Goal: Information Seeking & Learning: Learn about a topic

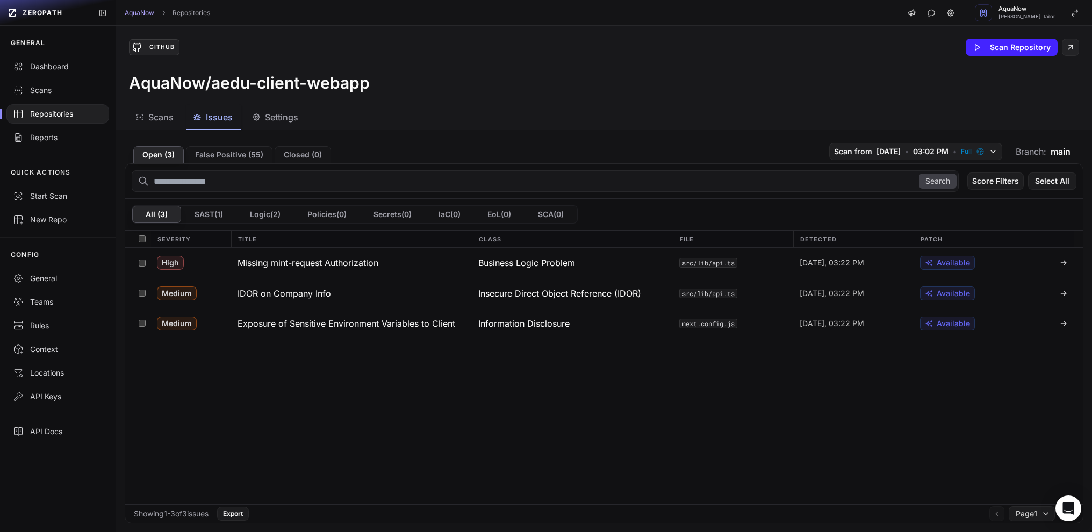
drag, startPoint x: 437, startPoint y: 96, endPoint x: 384, endPoint y: 129, distance: 62.8
click at [437, 96] on div "GitHub Scan Repository AquaNow/aedu-client-webapp" at bounding box center [604, 66] width 976 height 80
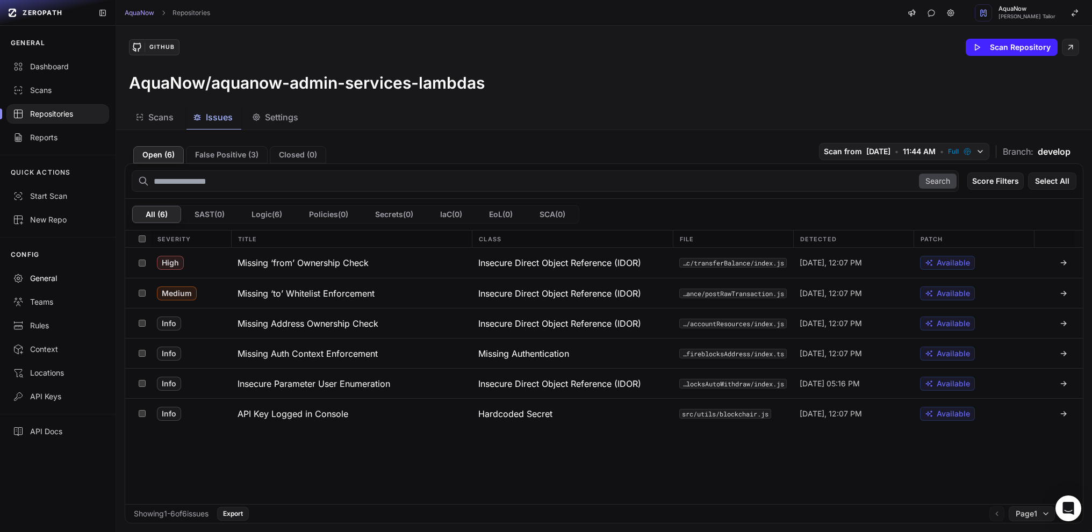
click at [53, 278] on div "General" at bounding box center [58, 278] width 90 height 11
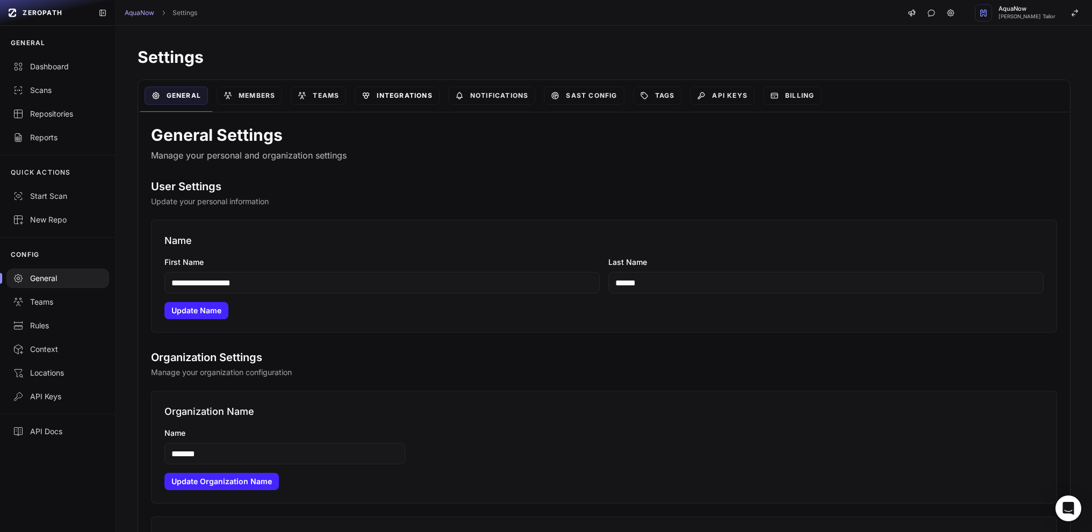
click at [408, 103] on link "Integrations" at bounding box center [397, 96] width 84 height 18
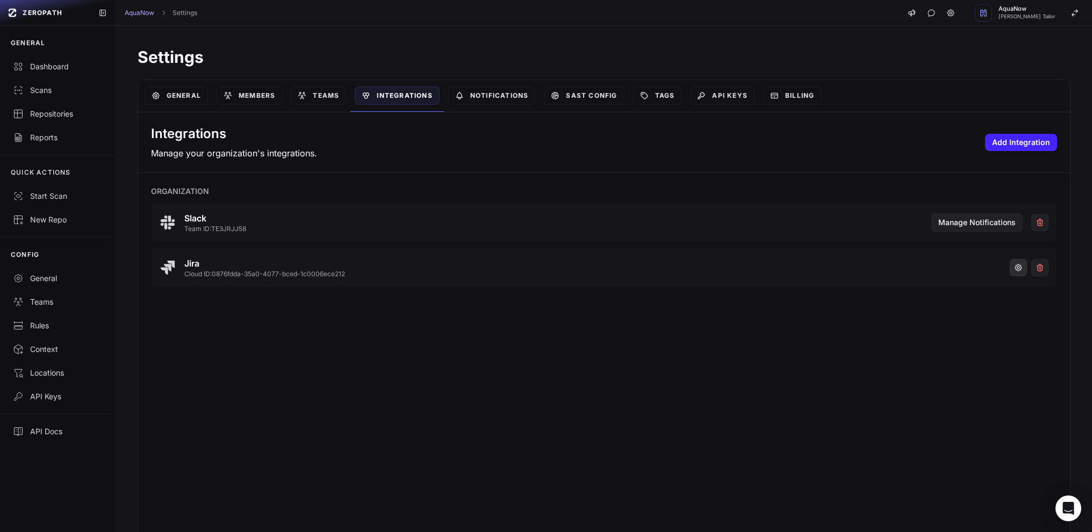
click at [1014, 271] on icon "button" at bounding box center [1018, 267] width 9 height 9
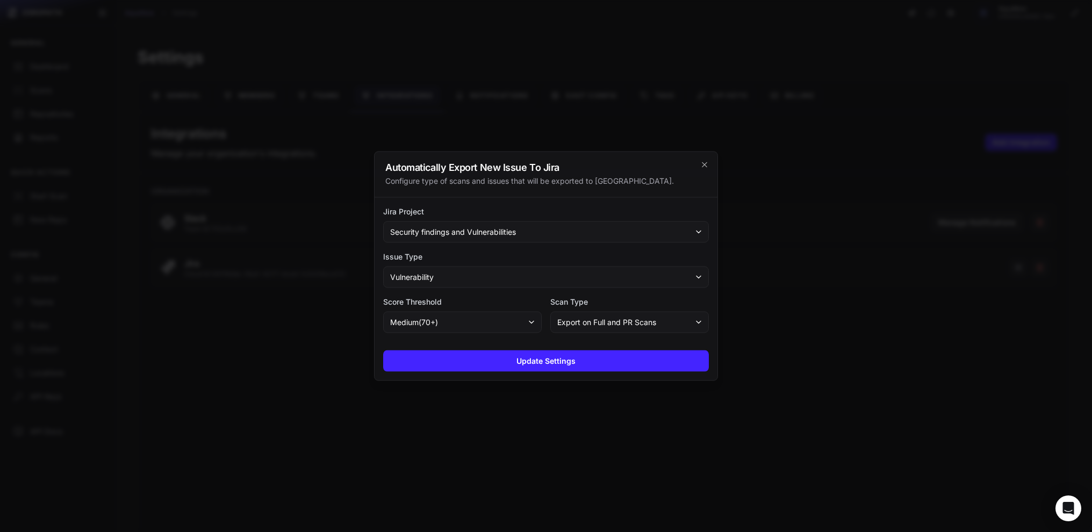
click at [541, 423] on div at bounding box center [546, 266] width 1092 height 532
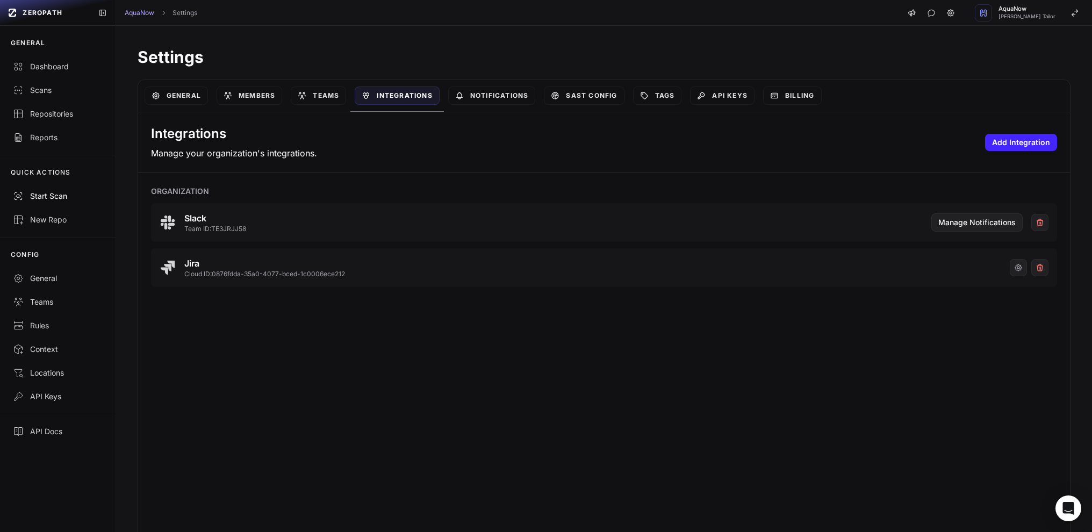
click at [40, 197] on div "Start Scan" at bounding box center [58, 196] width 90 height 11
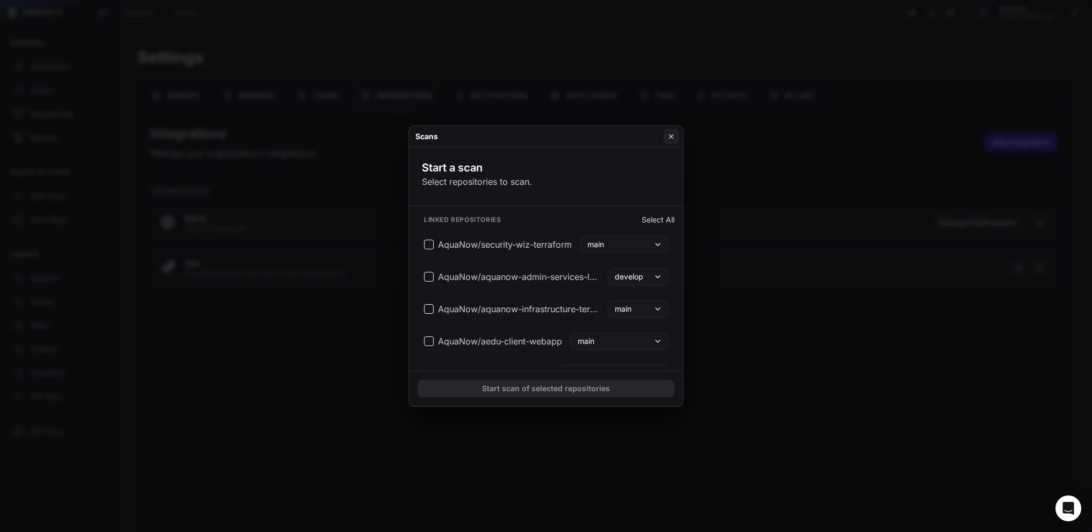
drag, startPoint x: 671, startPoint y: 140, endPoint x: 653, endPoint y: 163, distance: 29.9
click at [671, 140] on button at bounding box center [671, 136] width 15 height 15
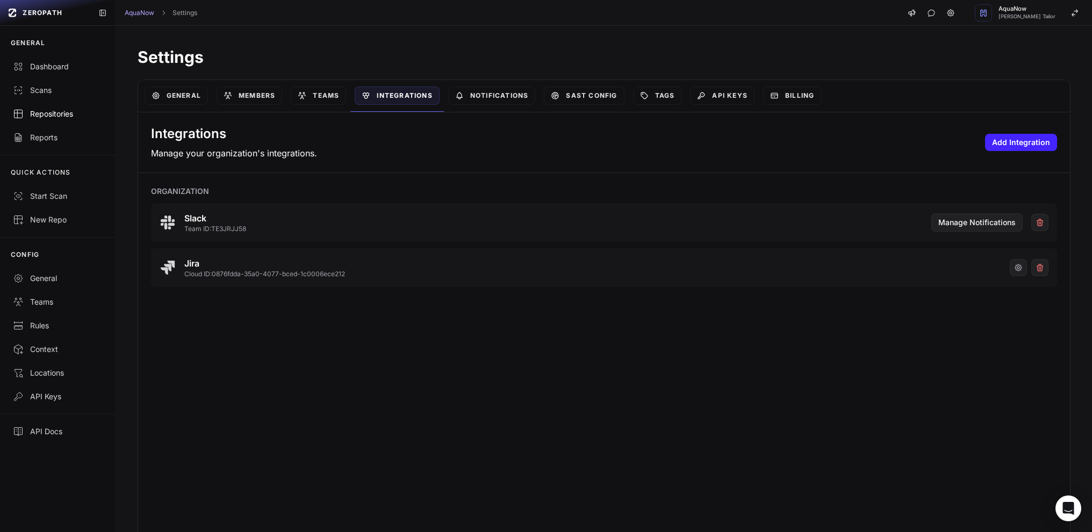
click at [55, 112] on div "Repositories" at bounding box center [58, 114] width 90 height 11
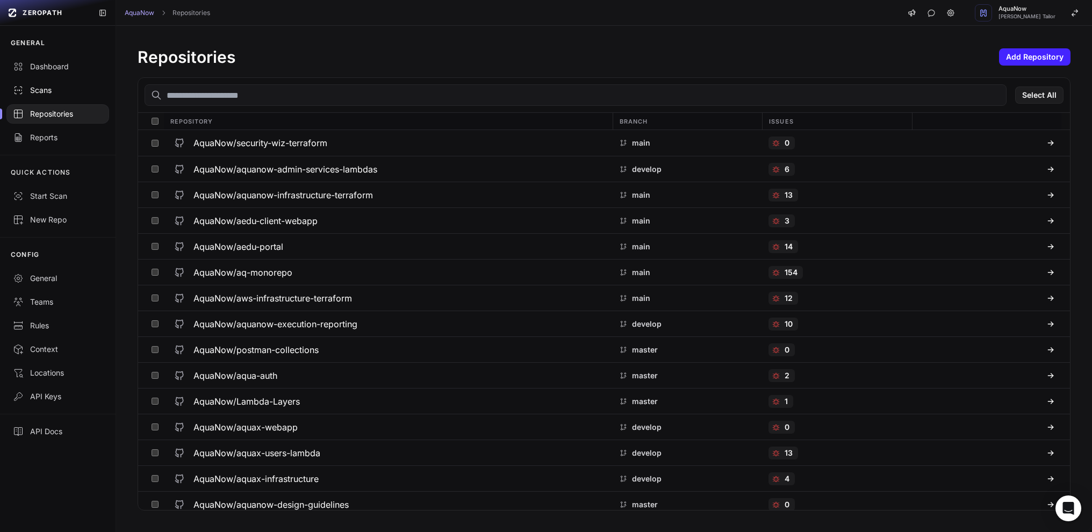
click at [44, 94] on div "Scans" at bounding box center [58, 90] width 90 height 11
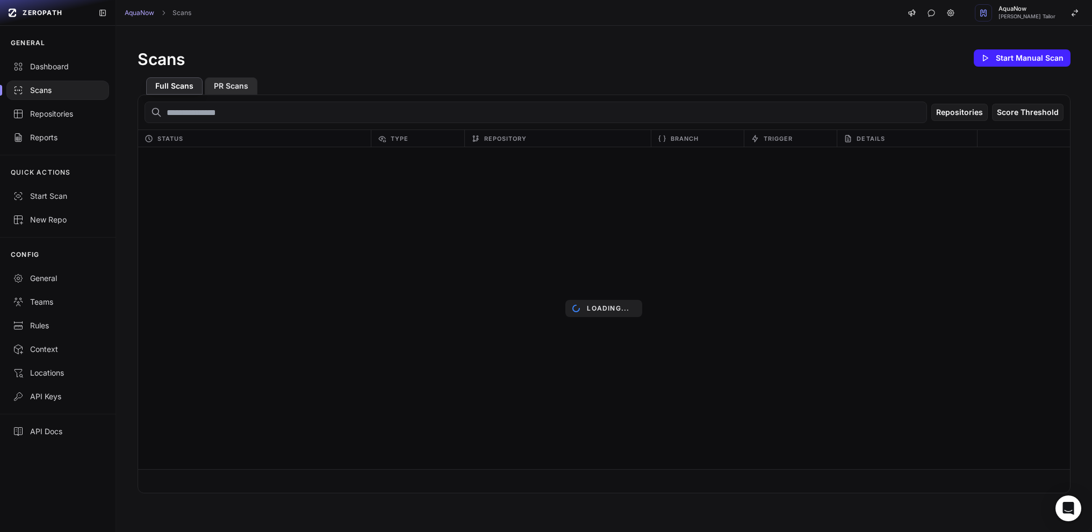
click at [234, 87] on button "PR Scans" at bounding box center [231, 85] width 53 height 17
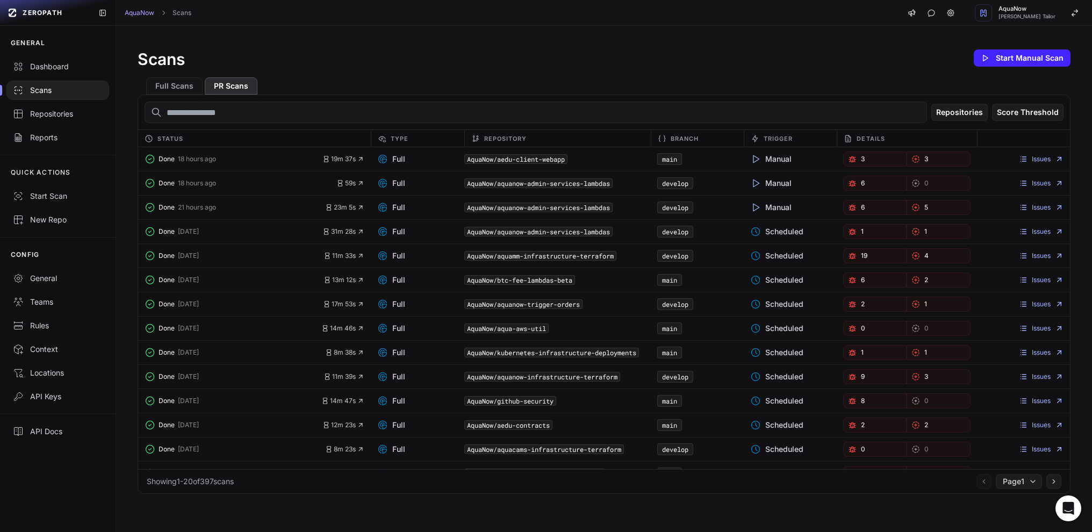
click at [240, 90] on button "PR Scans" at bounding box center [231, 85] width 53 height 17
click at [242, 90] on button "PR Scans" at bounding box center [231, 85] width 53 height 17
click at [183, 87] on button "Full Scans" at bounding box center [174, 85] width 56 height 17
click at [238, 86] on button "PR Scans" at bounding box center [231, 85] width 53 height 17
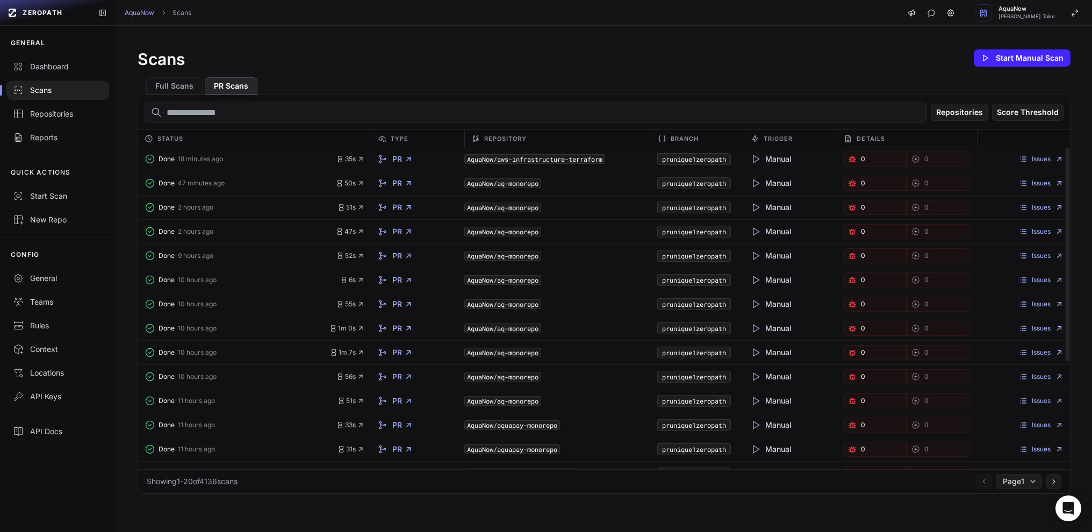
click at [902, 115] on input "text" at bounding box center [536, 112] width 782 height 21
click at [1015, 116] on button "Score Threshold" at bounding box center [1027, 112] width 71 height 17
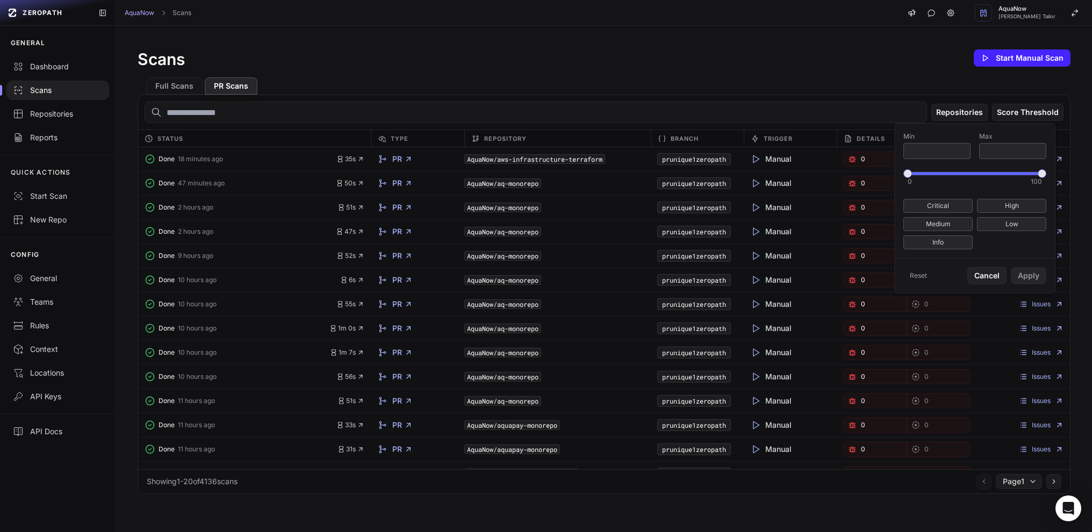
click at [833, 76] on div "Full Scans PR Scans" at bounding box center [604, 82] width 933 height 26
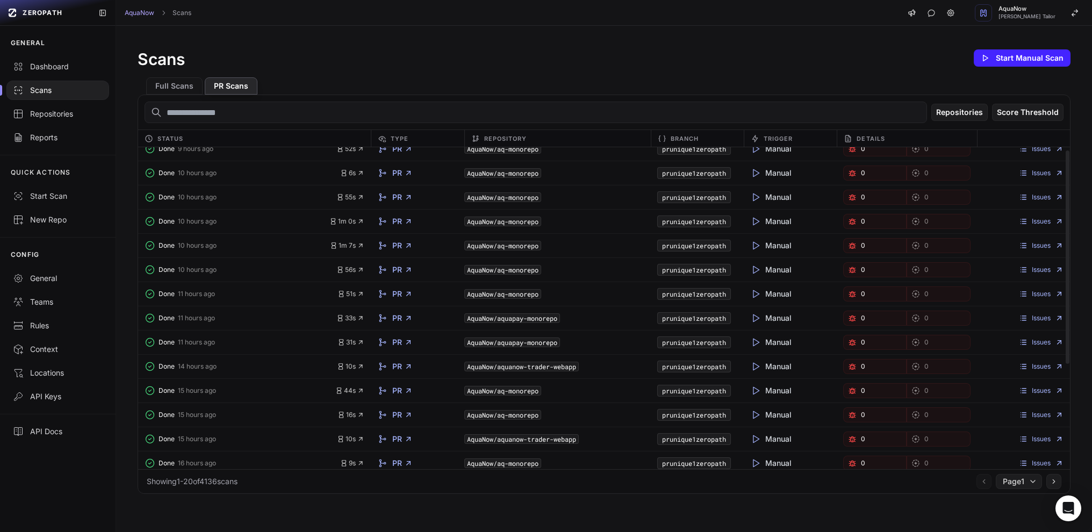
scroll to position [162, 0]
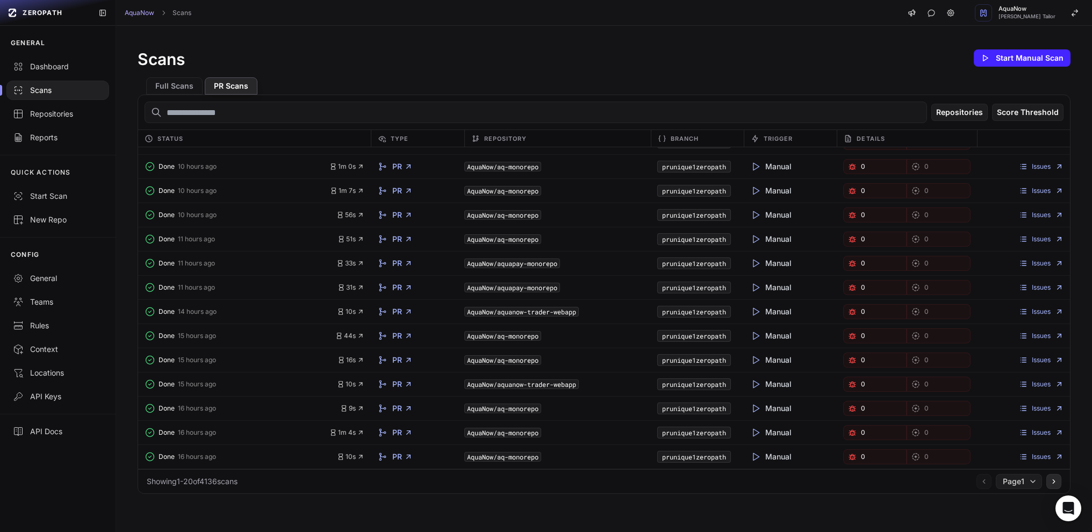
click at [1050, 481] on icon at bounding box center [1054, 481] width 8 height 9
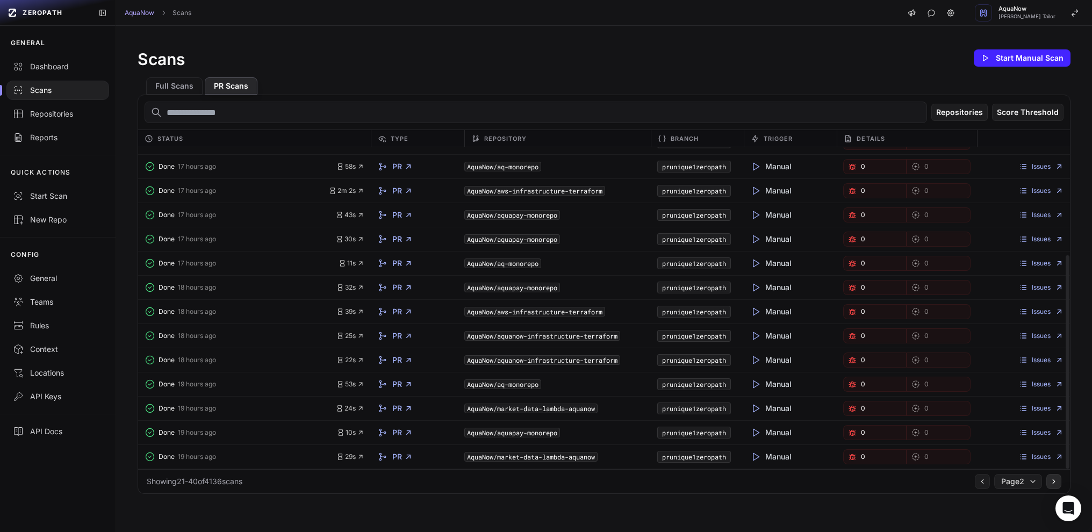
click at [1050, 480] on icon at bounding box center [1054, 481] width 8 height 9
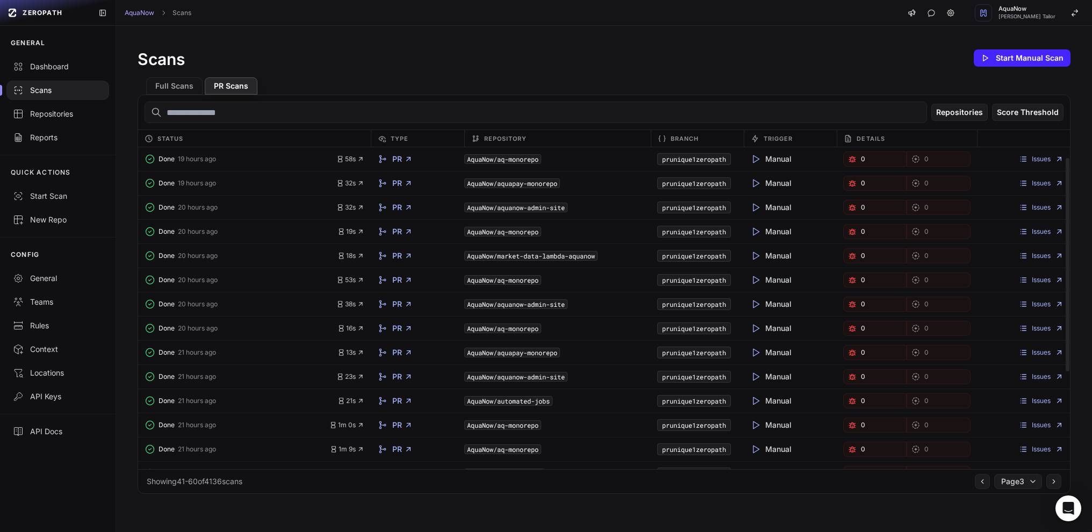
scroll to position [162, 0]
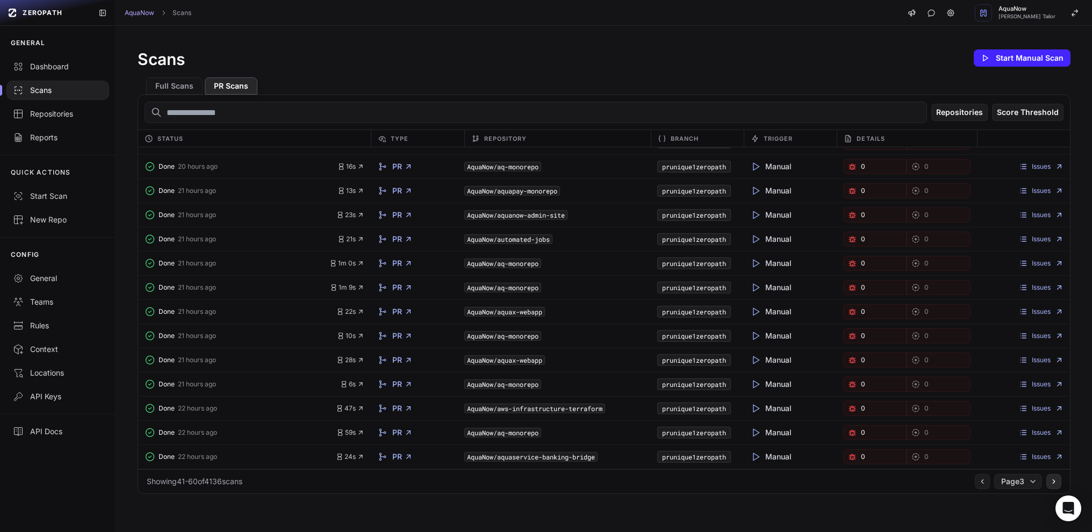
click at [1053, 480] on icon at bounding box center [1054, 482] width 2 height 4
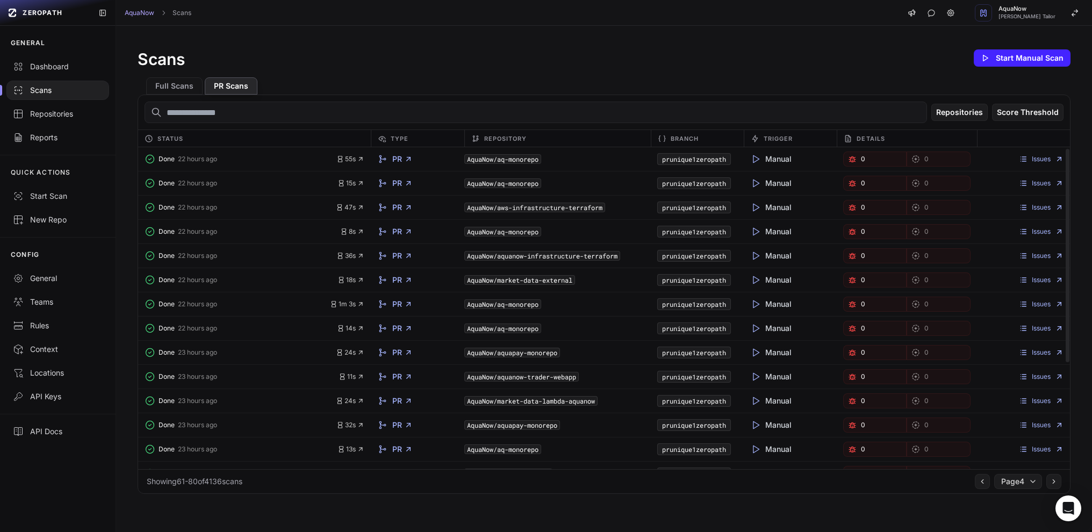
scroll to position [162, 0]
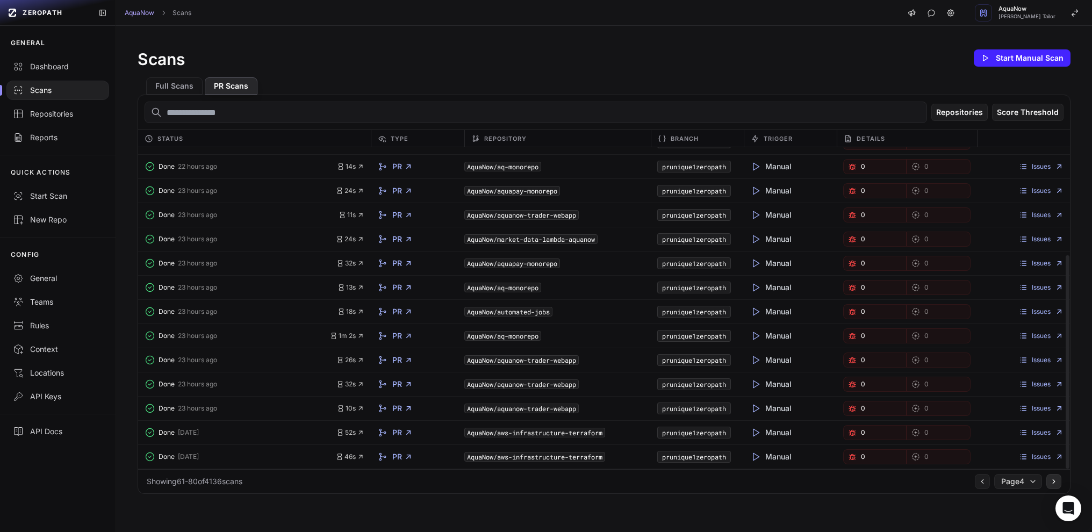
click at [1050, 484] on icon at bounding box center [1054, 481] width 8 height 9
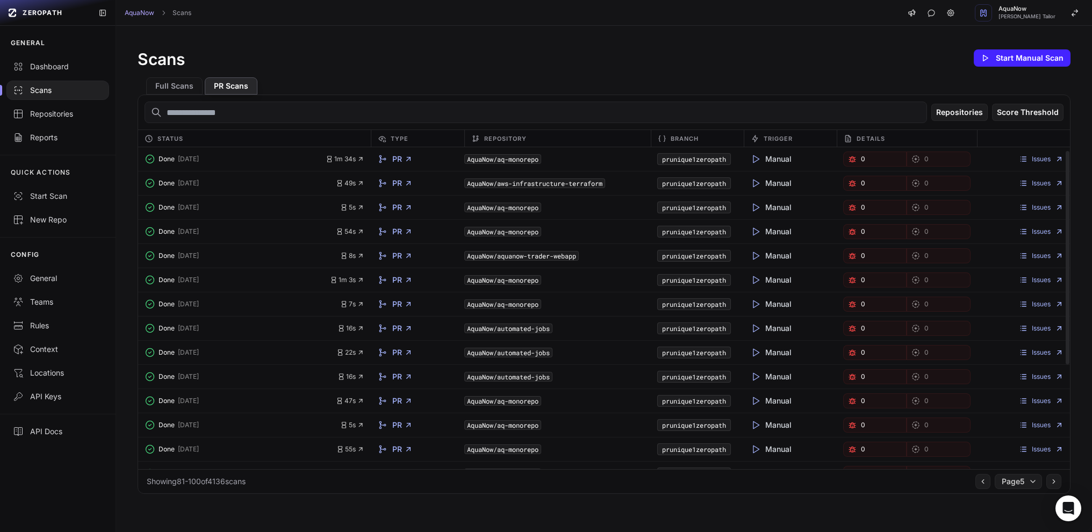
scroll to position [162, 0]
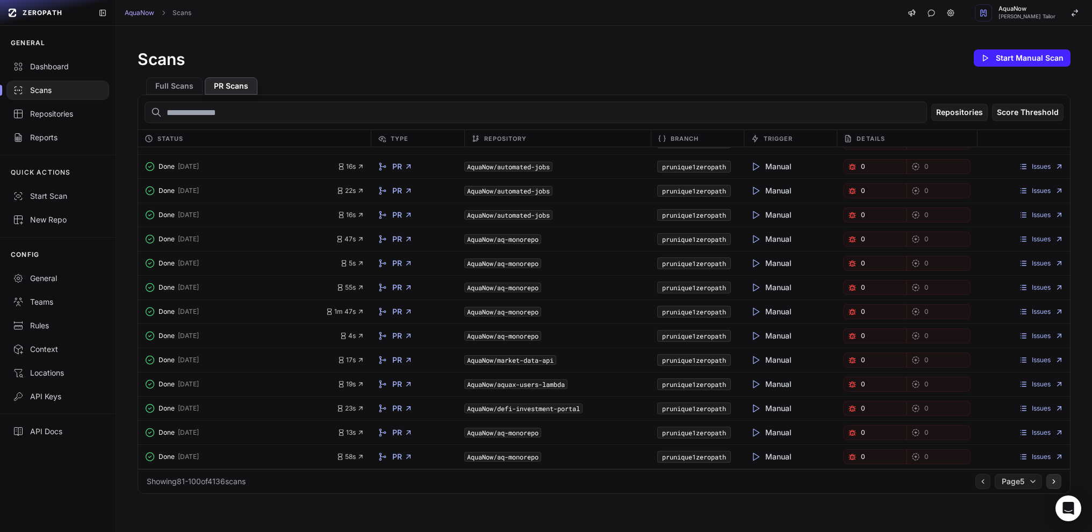
click at [1049, 480] on button at bounding box center [1053, 481] width 15 height 15
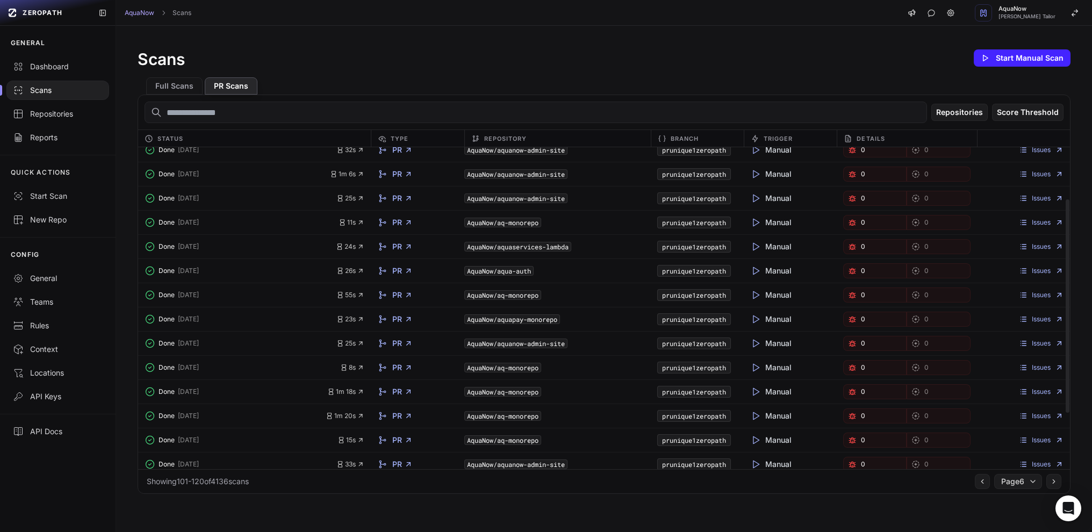
scroll to position [162, 0]
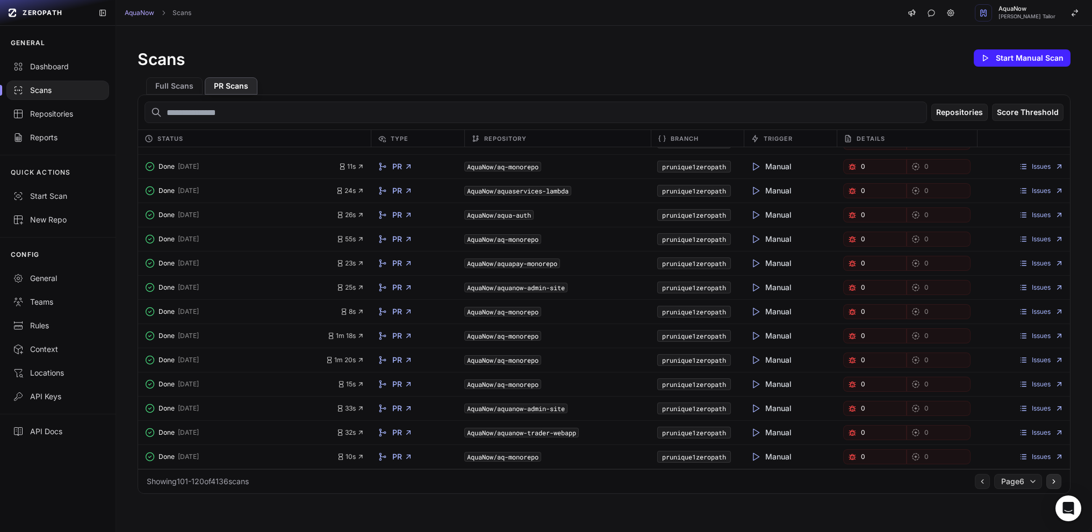
click at [1050, 481] on icon at bounding box center [1054, 481] width 8 height 9
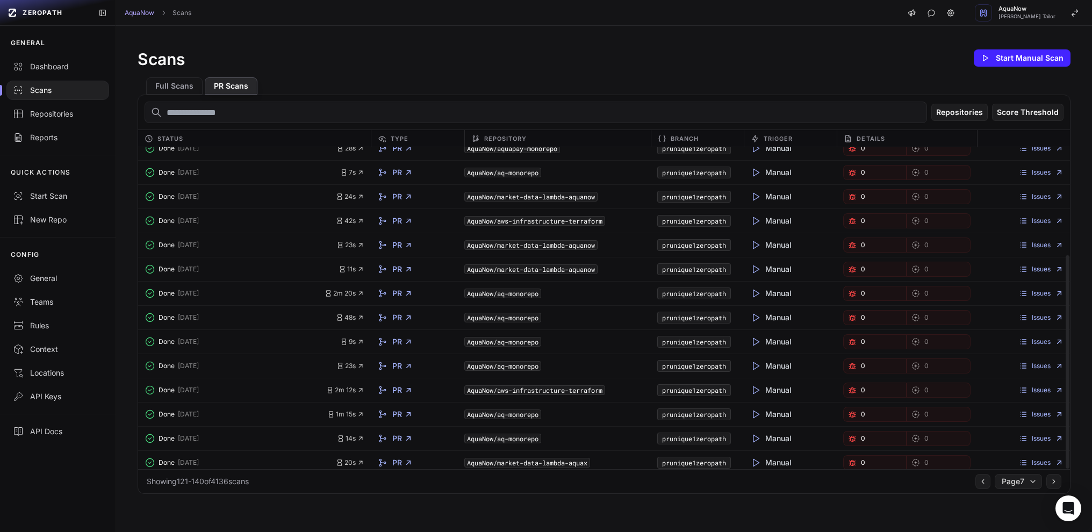
scroll to position [162, 0]
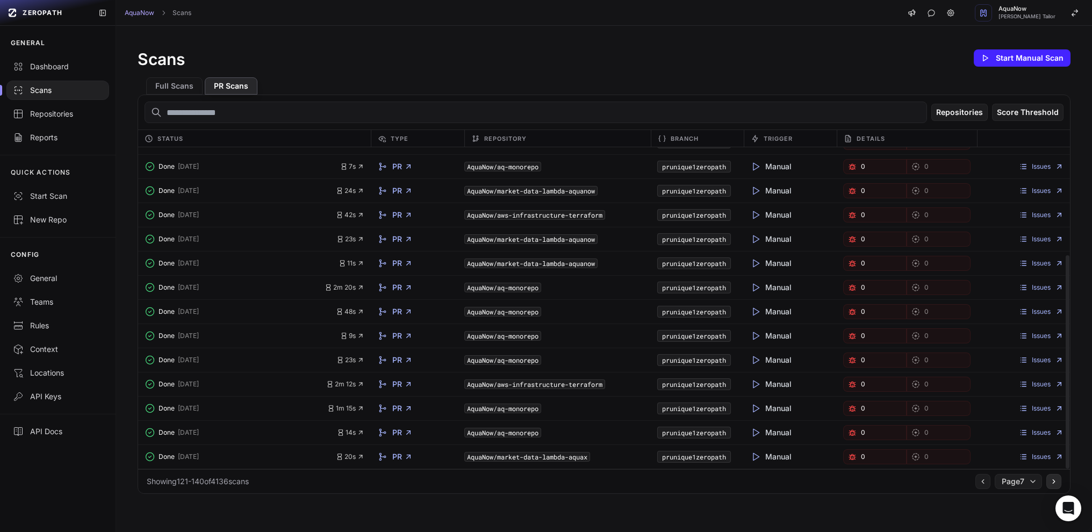
click at [1050, 485] on icon at bounding box center [1054, 481] width 8 height 9
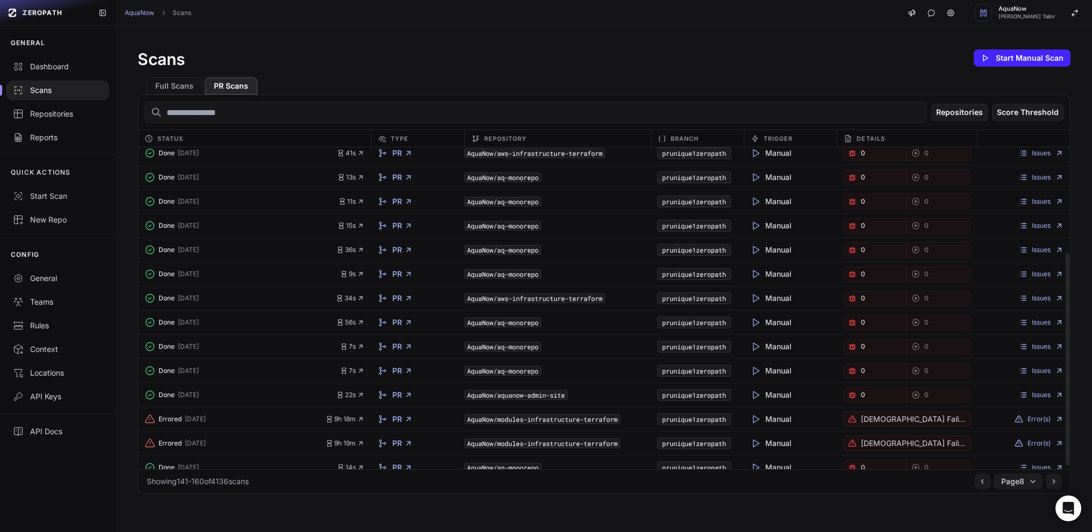
scroll to position [162, 0]
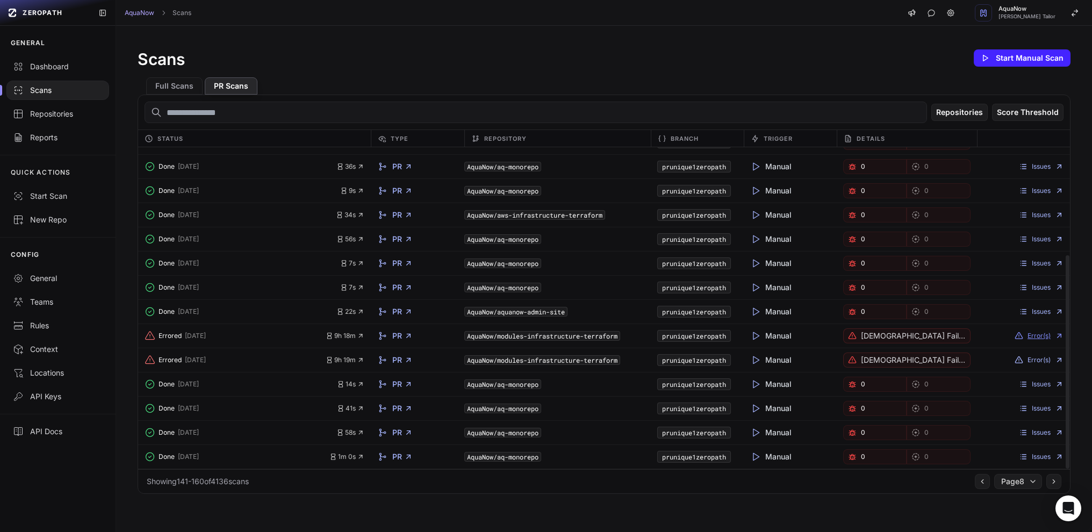
click at [1026, 335] on button "Error(s)" at bounding box center [1039, 336] width 49 height 9
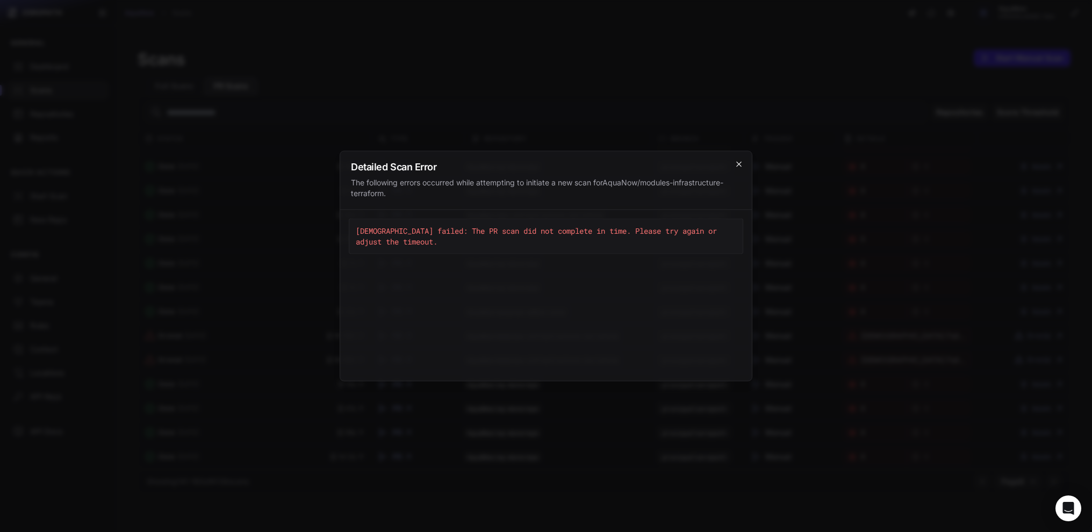
click at [737, 164] on icon "cross 2," at bounding box center [739, 164] width 9 height 9
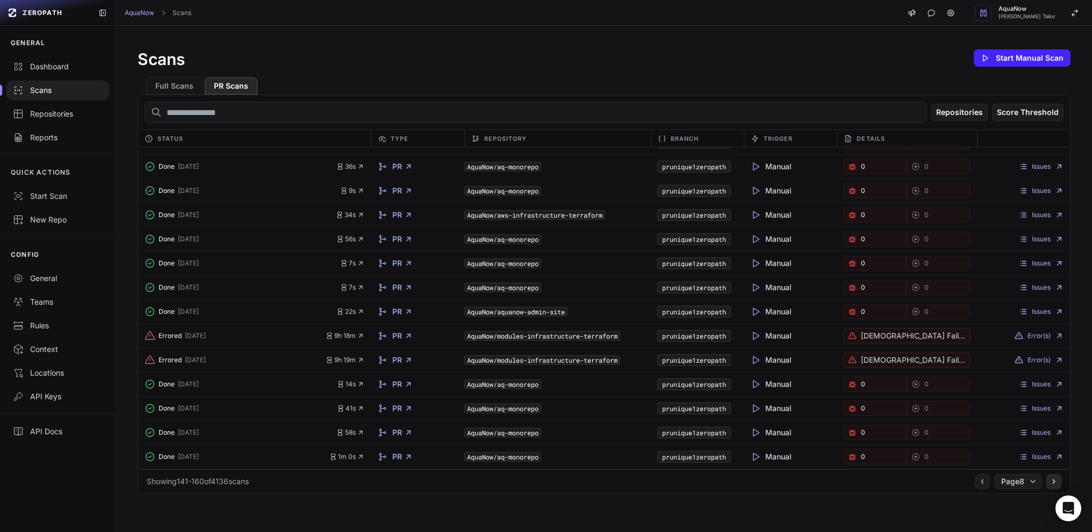
click at [1052, 482] on button at bounding box center [1053, 481] width 15 height 15
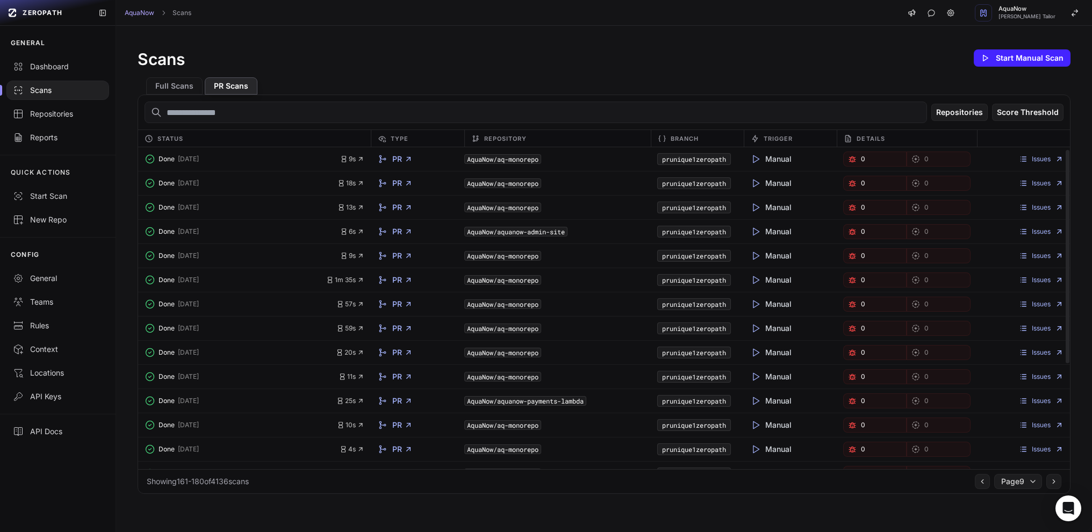
scroll to position [162, 0]
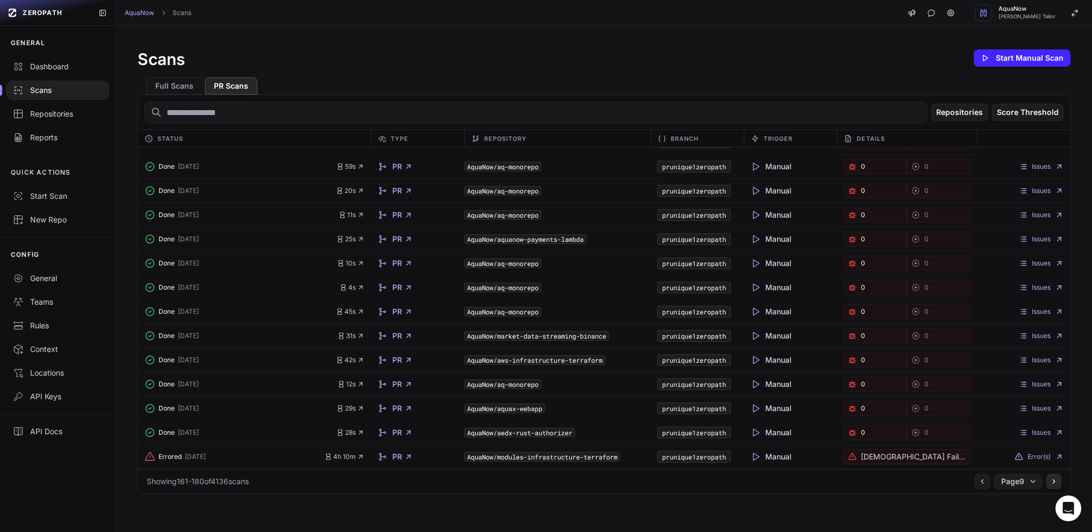
click at [1050, 481] on icon at bounding box center [1054, 481] width 8 height 9
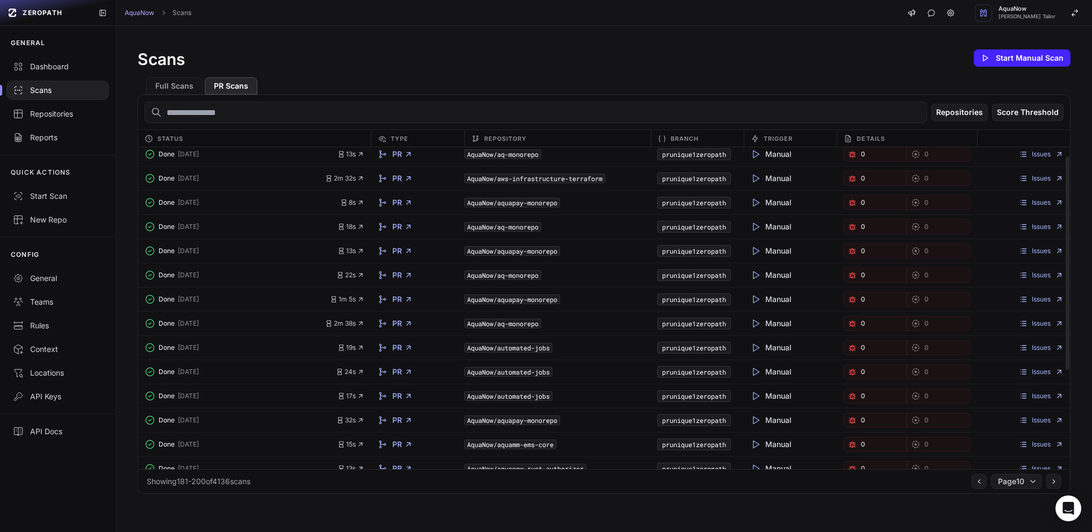
scroll to position [162, 0]
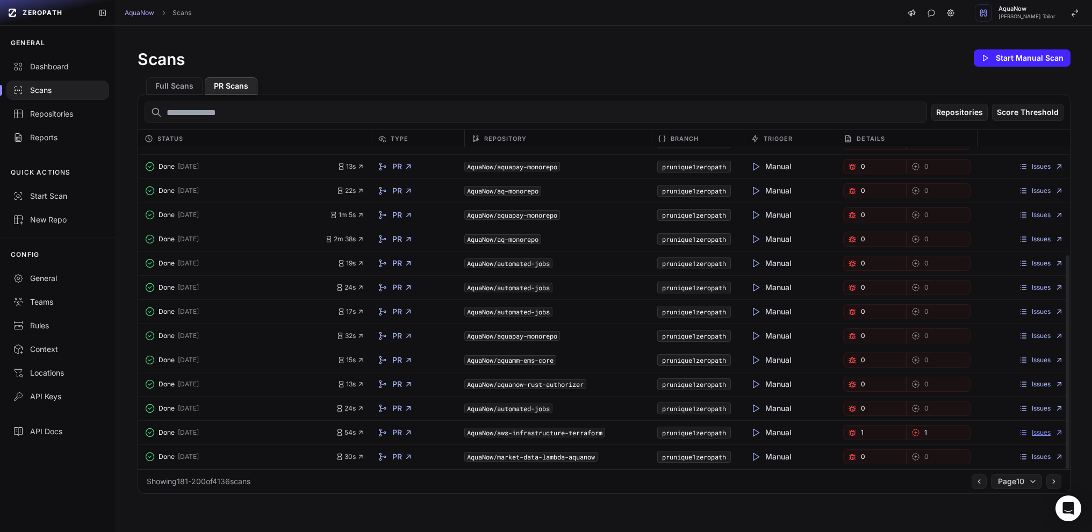
click at [1033, 436] on link "Issues" at bounding box center [1041, 432] width 45 height 9
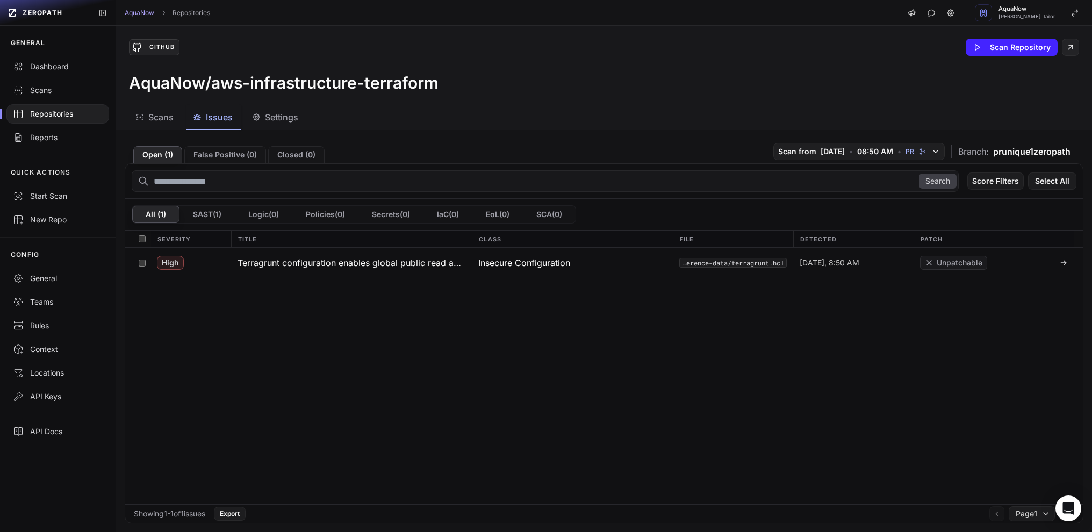
click at [565, 332] on div "High Terragrunt configuration enables global public read access to S3 bucket ob…" at bounding box center [604, 376] width 958 height 256
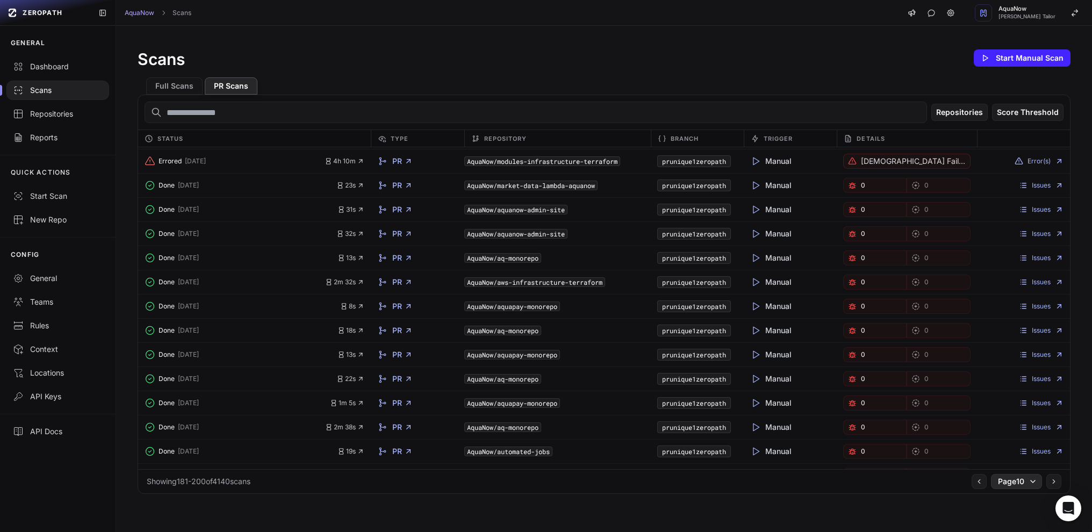
scroll to position [162, 0]
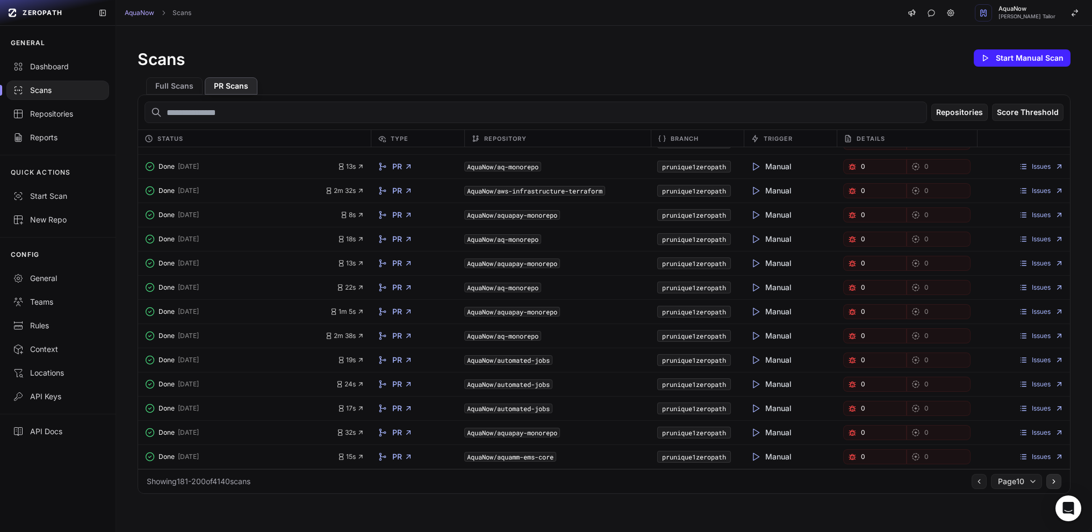
click at [1050, 483] on icon at bounding box center [1054, 481] width 8 height 9
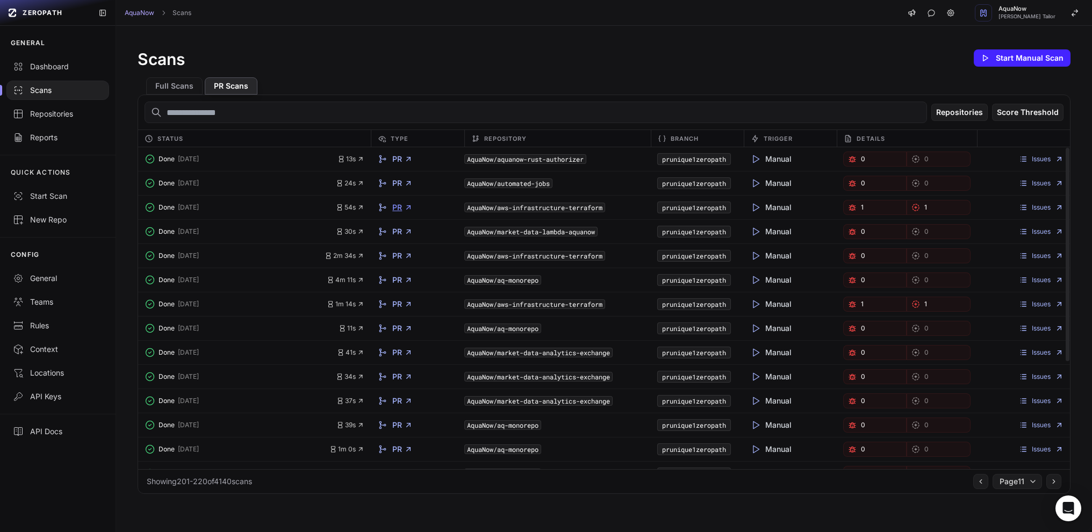
click at [395, 210] on link "PR" at bounding box center [402, 207] width 20 height 11
click at [968, 206] on div "1 1" at bounding box center [907, 207] width 140 height 15
click at [1031, 207] on link "Issues" at bounding box center [1041, 207] width 45 height 9
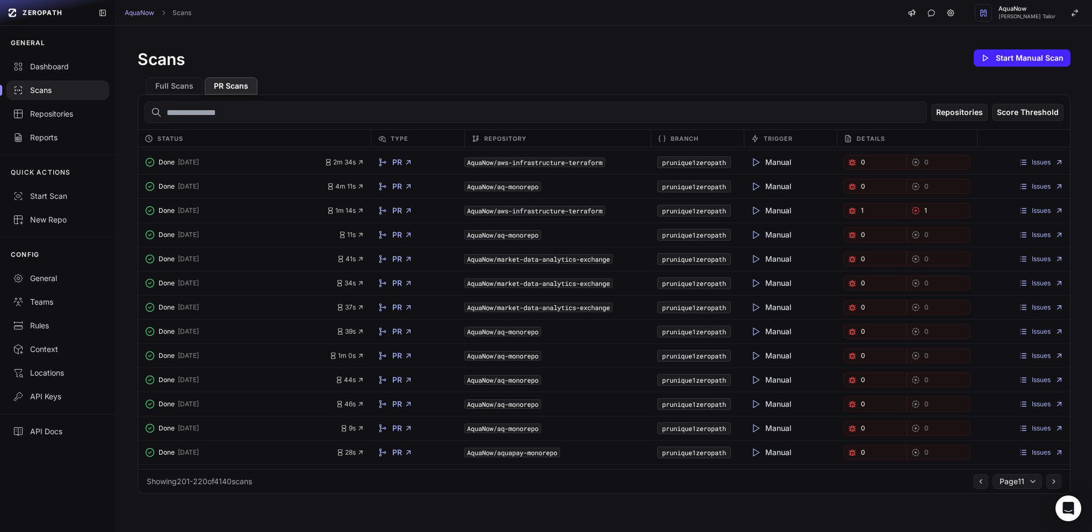
scroll to position [162, 0]
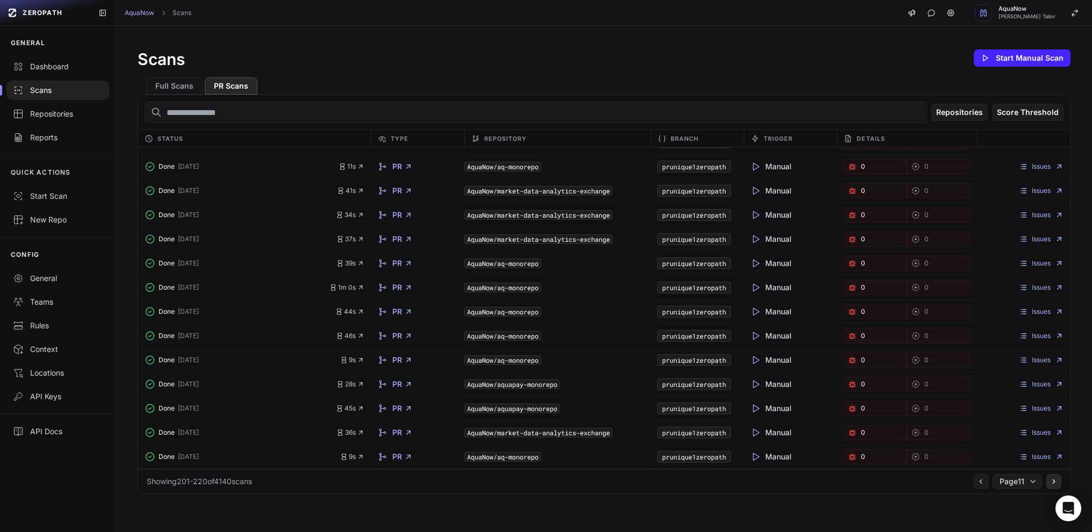
click at [1049, 486] on button at bounding box center [1053, 481] width 15 height 15
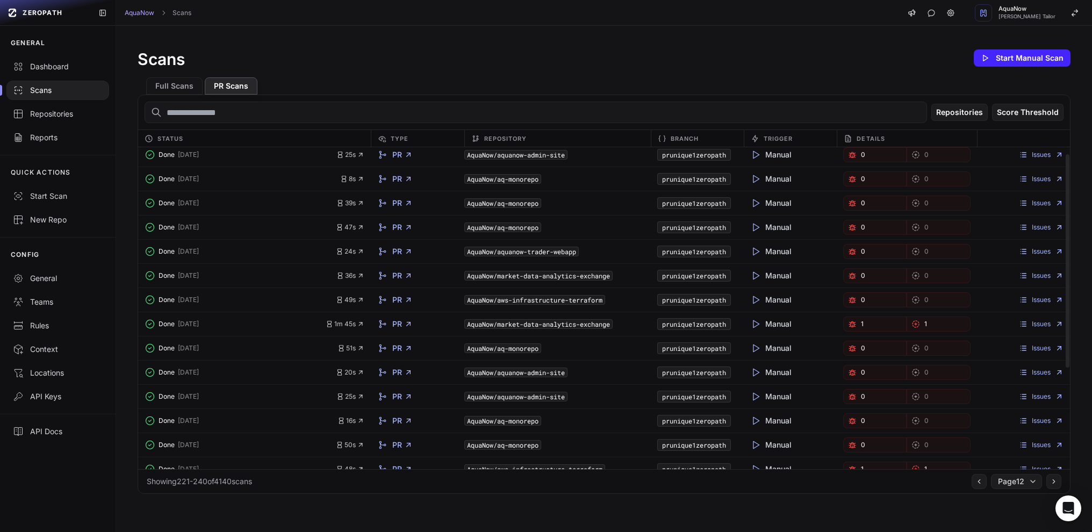
scroll to position [10, 0]
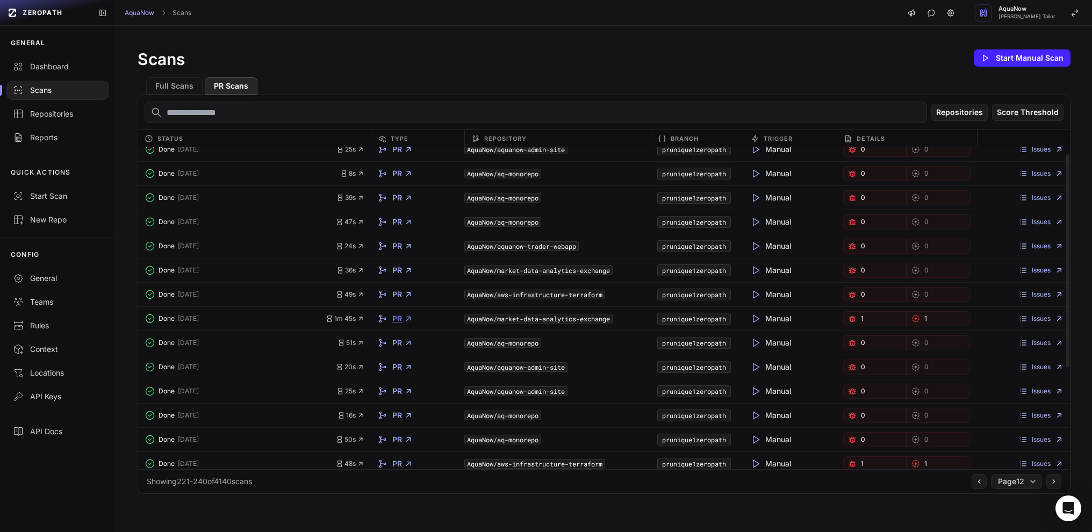
click at [397, 318] on link "PR" at bounding box center [402, 318] width 20 height 11
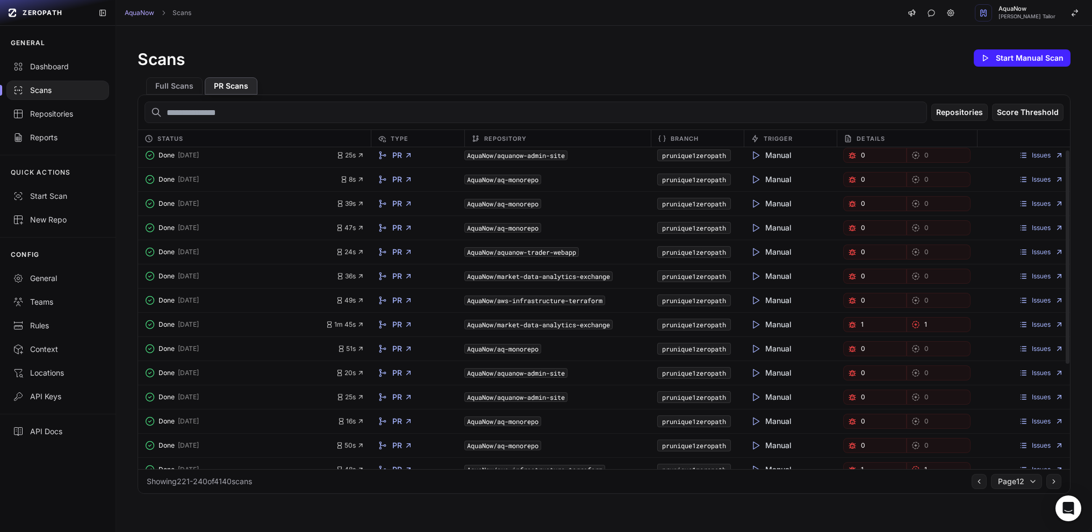
scroll to position [4, 0]
click at [397, 327] on link "PR" at bounding box center [402, 324] width 20 height 11
click at [1025, 325] on link "Issues" at bounding box center [1041, 324] width 45 height 9
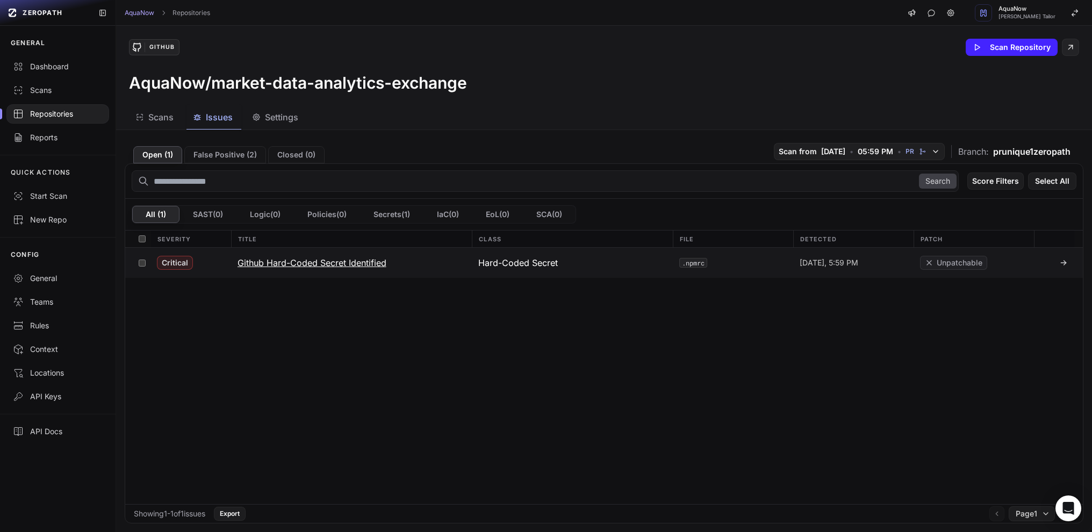
click at [428, 267] on button "Github Hard-Coded Secret Identified" at bounding box center [351, 263] width 241 height 30
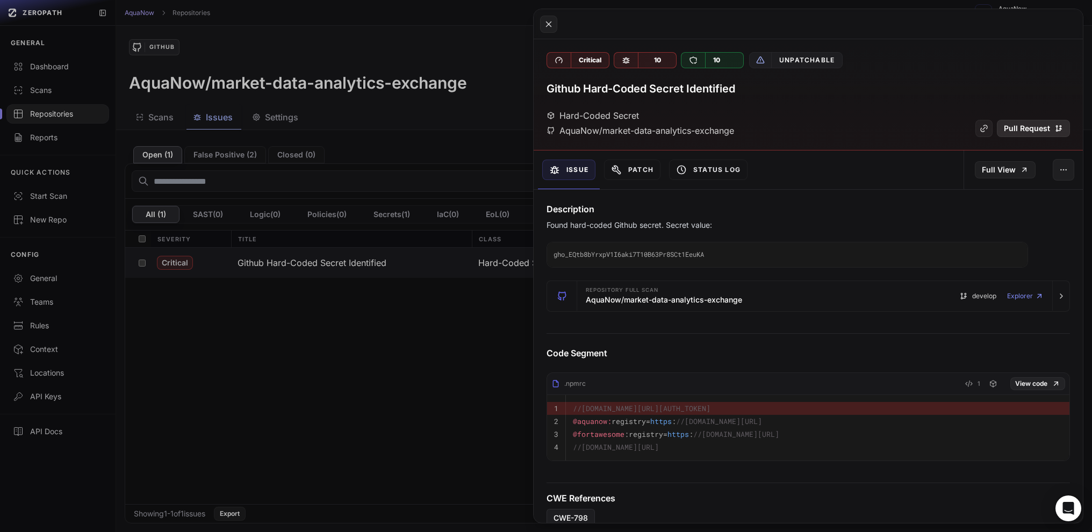
click at [1027, 131] on link "Pull Request" at bounding box center [1033, 128] width 73 height 17
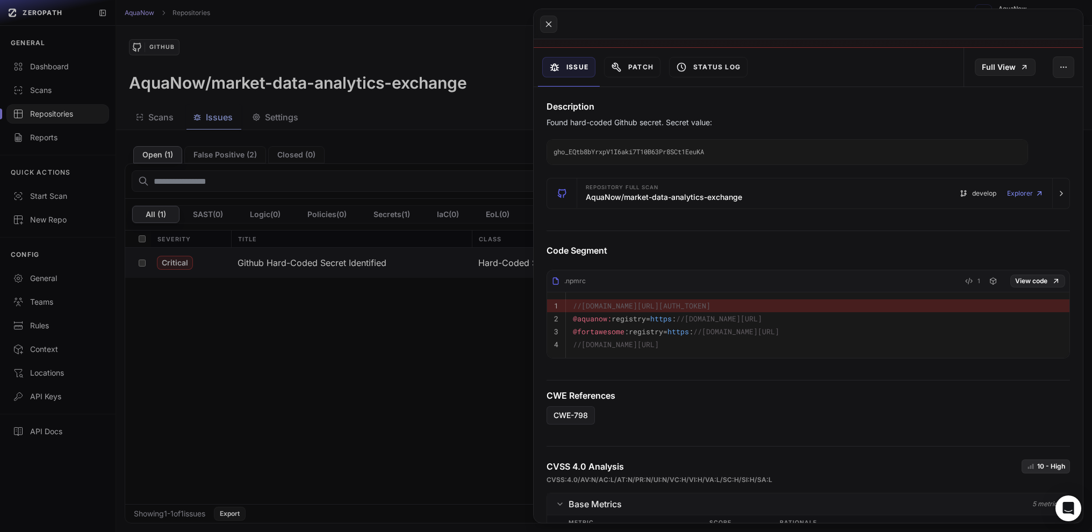
scroll to position [148, 0]
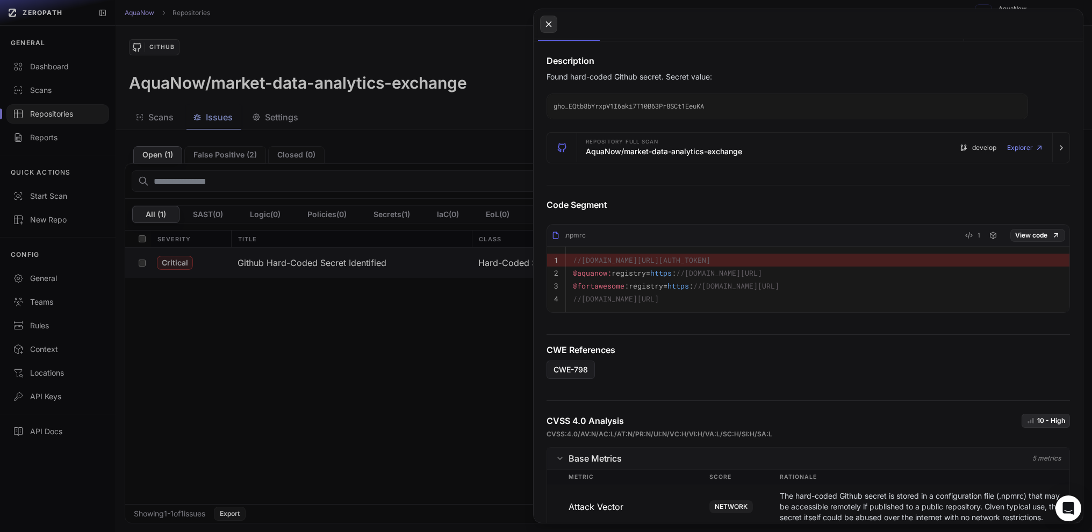
click at [549, 29] on icon at bounding box center [549, 24] width 10 height 13
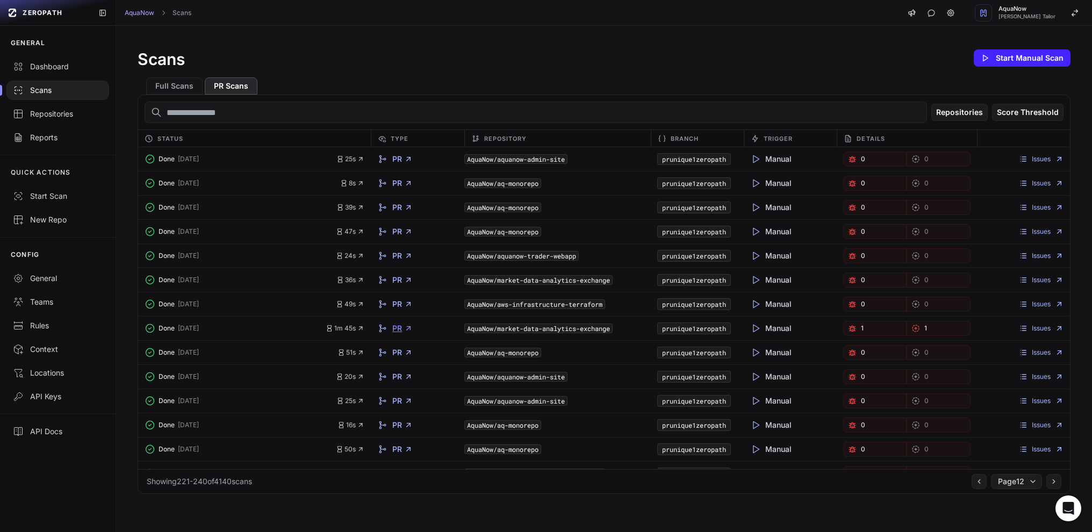
click at [392, 330] on link "PR" at bounding box center [402, 328] width 20 height 11
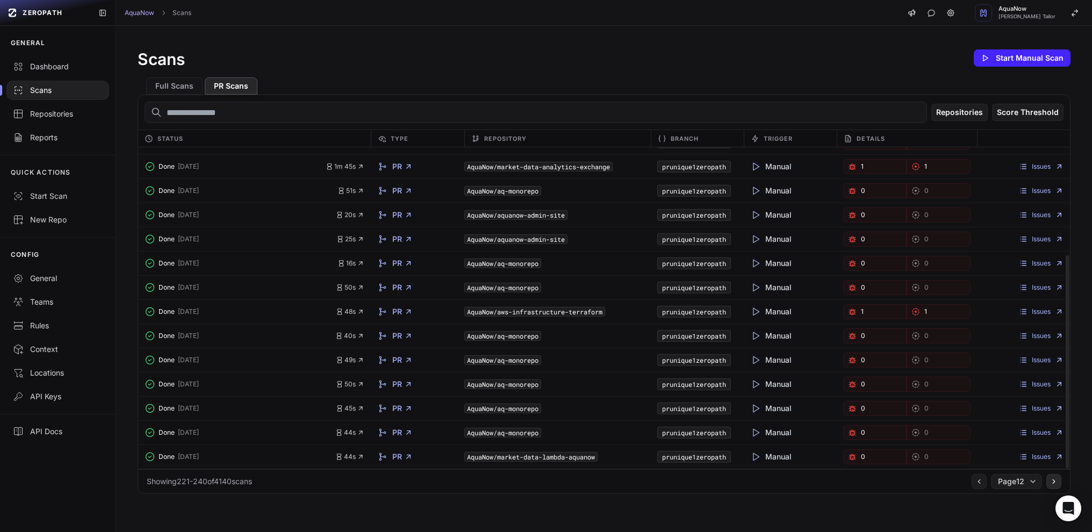
click at [1050, 480] on icon at bounding box center [1054, 481] width 8 height 9
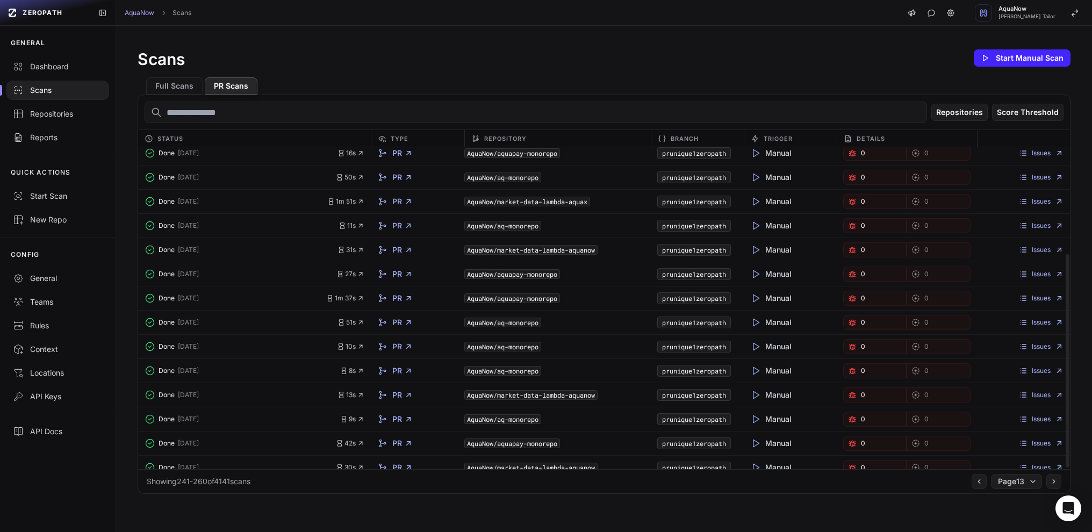
scroll to position [162, 0]
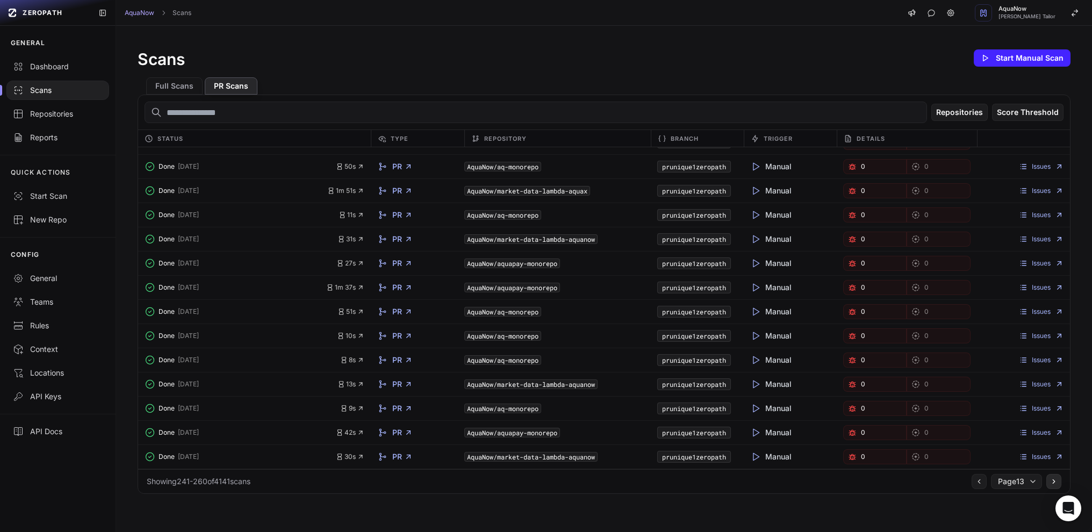
click at [1051, 484] on button at bounding box center [1053, 481] width 15 height 15
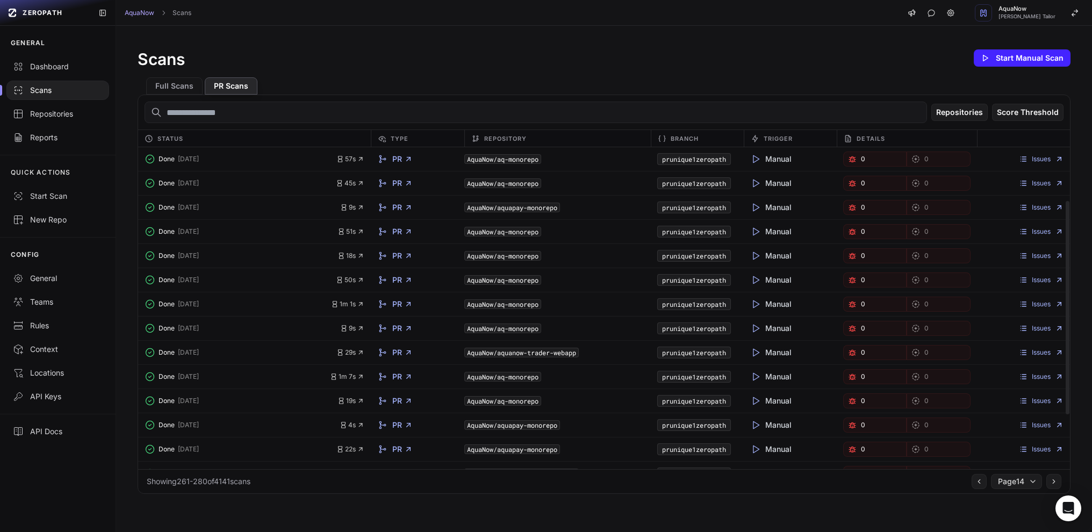
scroll to position [162, 0]
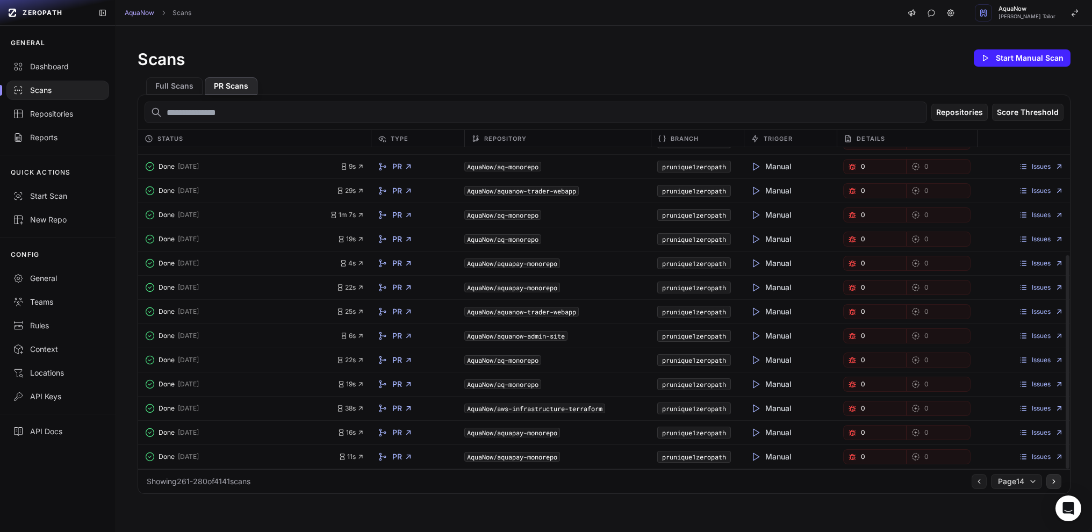
click at [1051, 483] on button at bounding box center [1053, 481] width 15 height 15
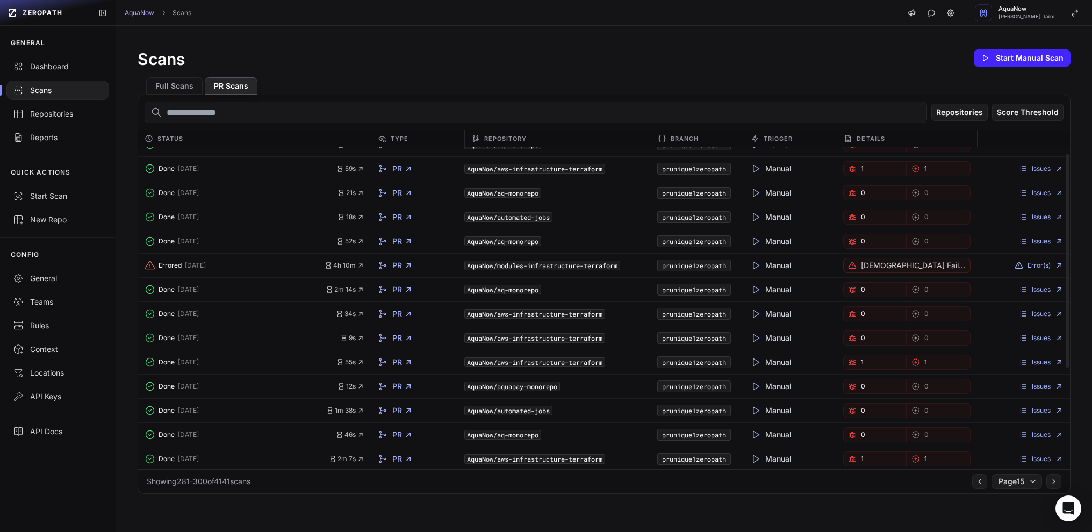
scroll to position [162, 0]
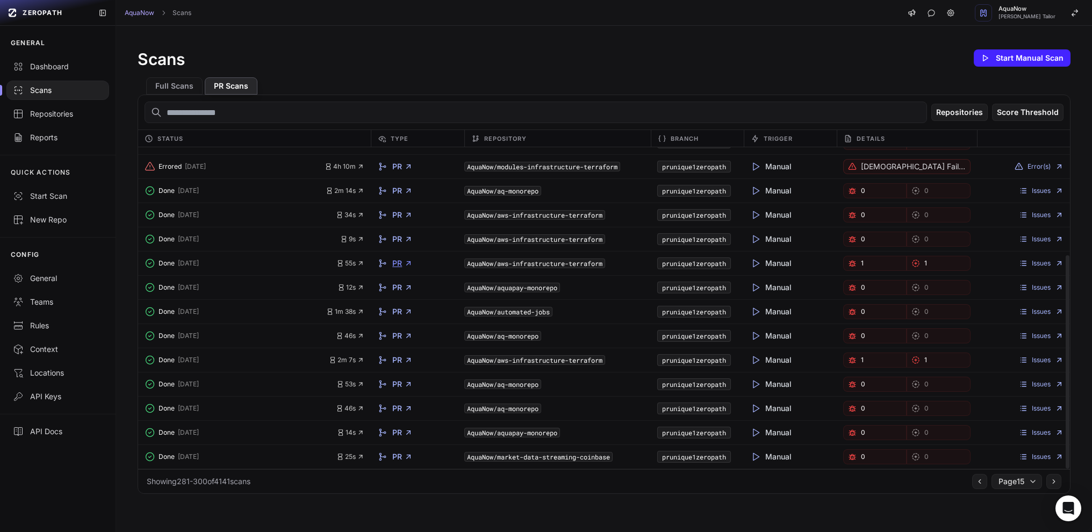
click at [398, 265] on link "PR" at bounding box center [402, 263] width 20 height 11
click at [1050, 480] on icon at bounding box center [1054, 481] width 8 height 9
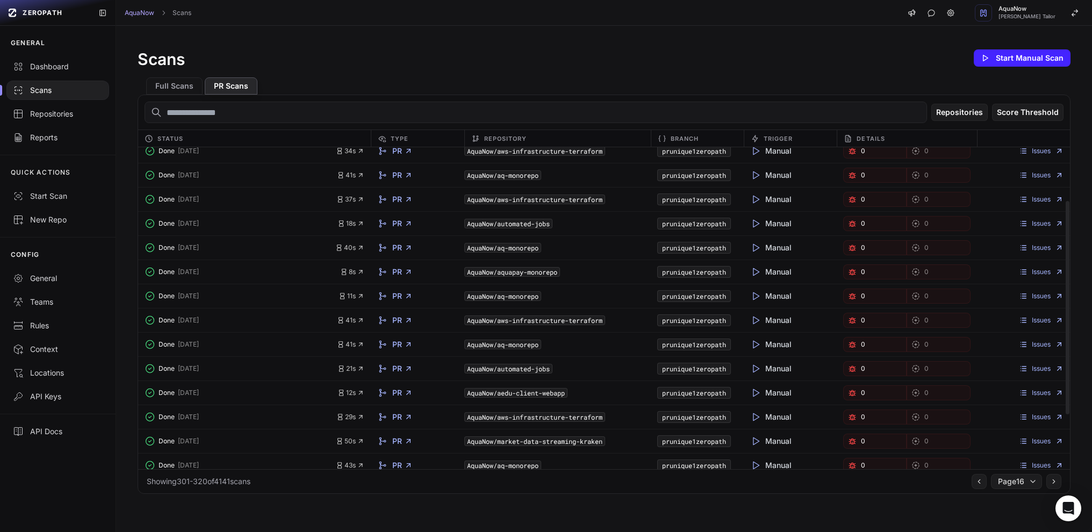
scroll to position [162, 0]
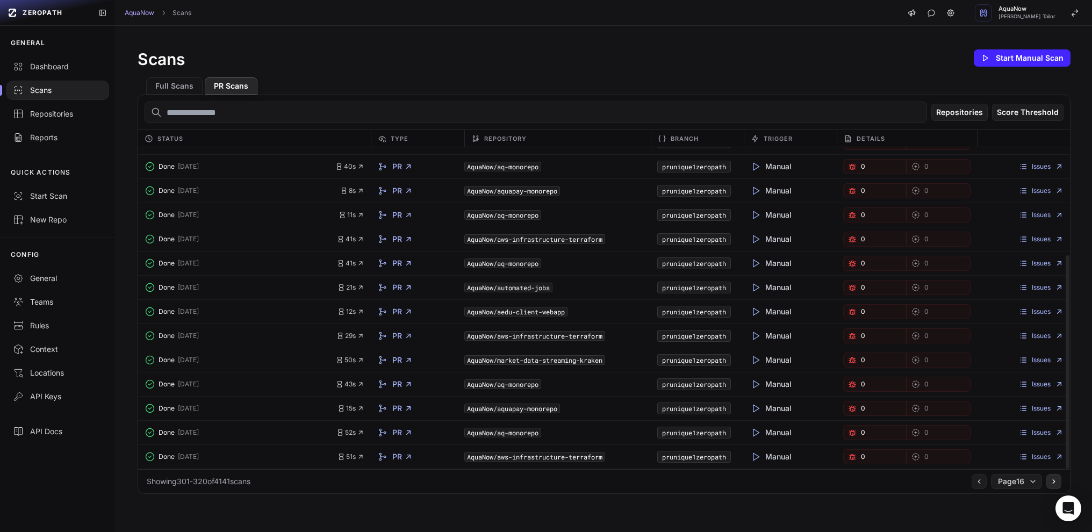
click at [1049, 486] on button at bounding box center [1053, 481] width 15 height 15
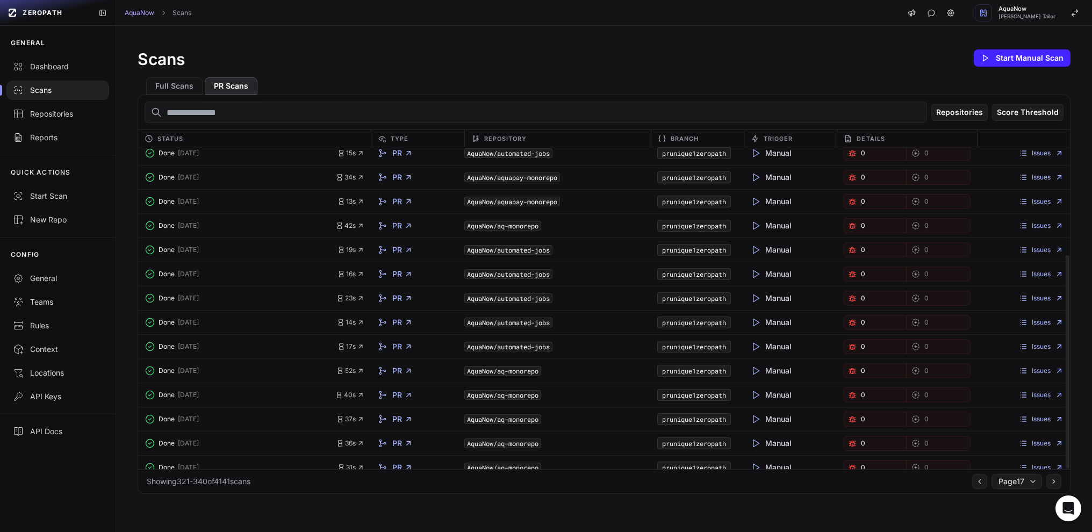
scroll to position [162, 0]
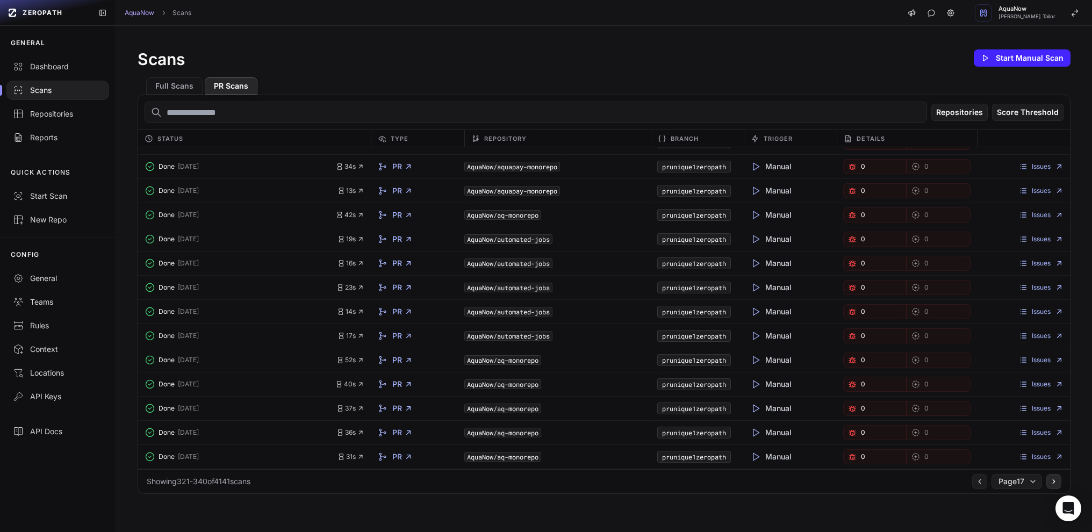
click at [1049, 485] on button at bounding box center [1053, 481] width 15 height 15
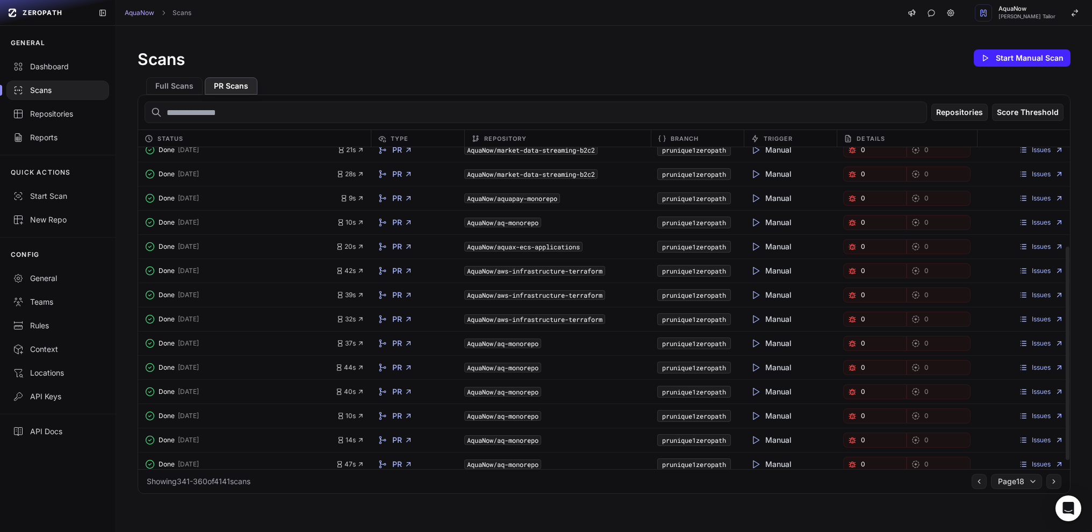
scroll to position [162, 0]
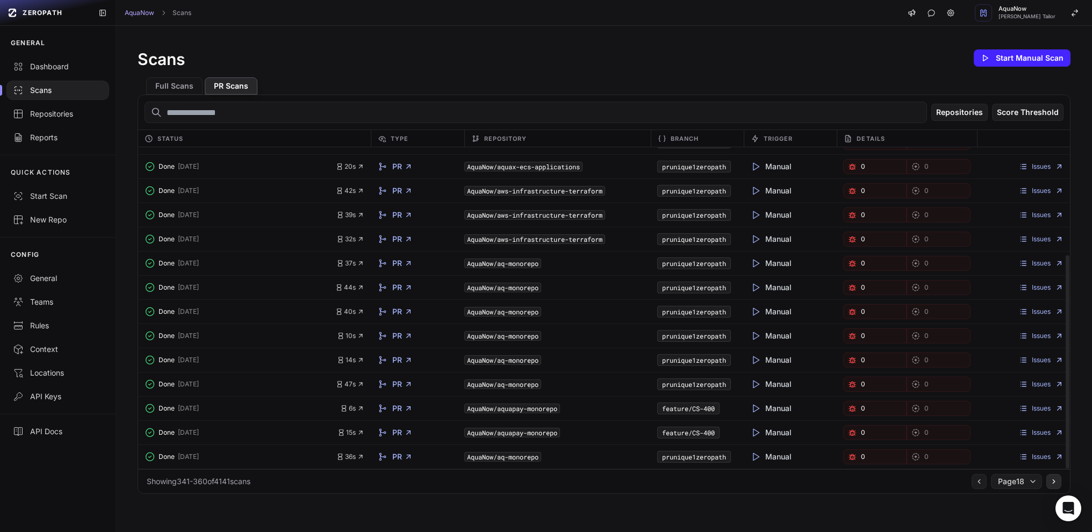
click at [1050, 480] on icon at bounding box center [1054, 481] width 8 height 9
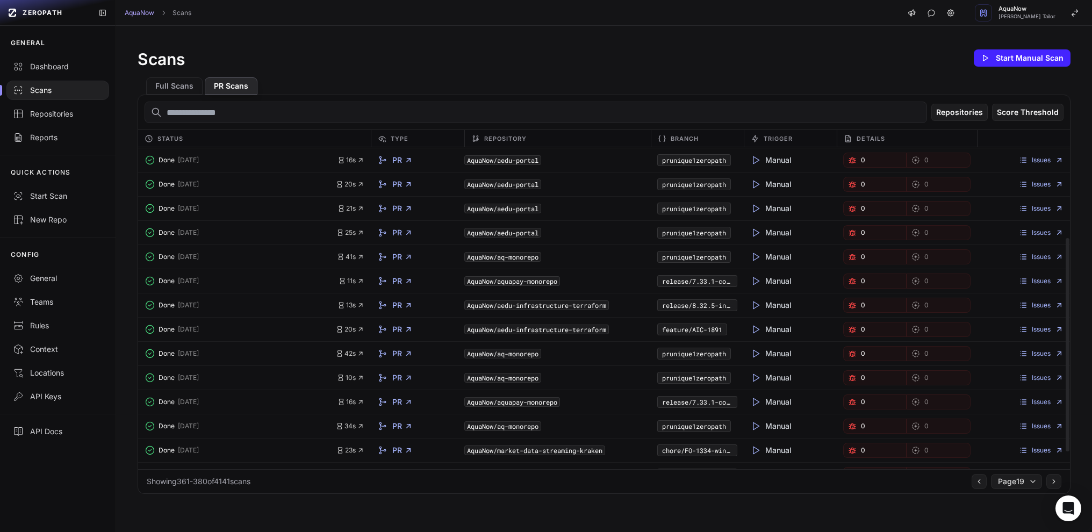
scroll to position [162, 0]
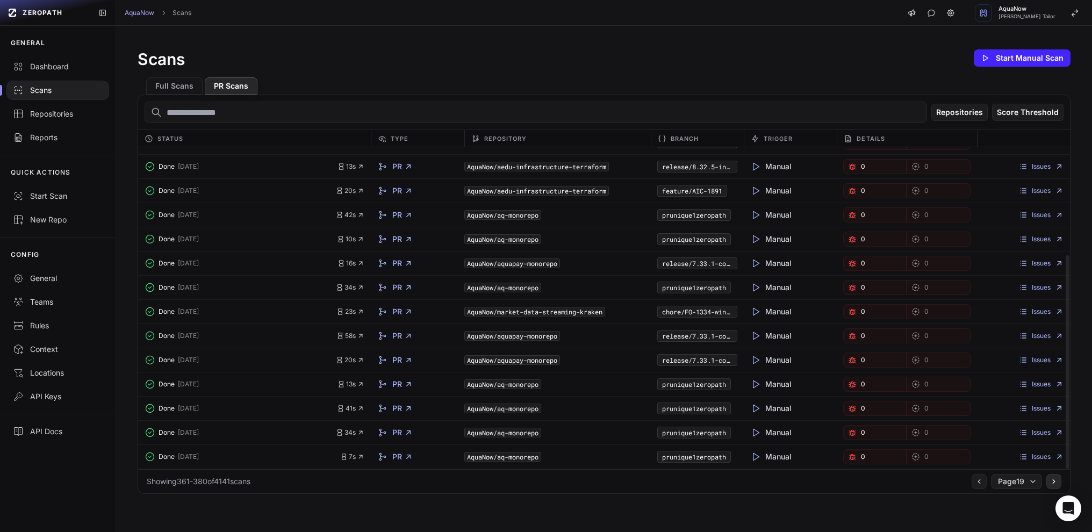
click at [1049, 482] on button at bounding box center [1053, 481] width 15 height 15
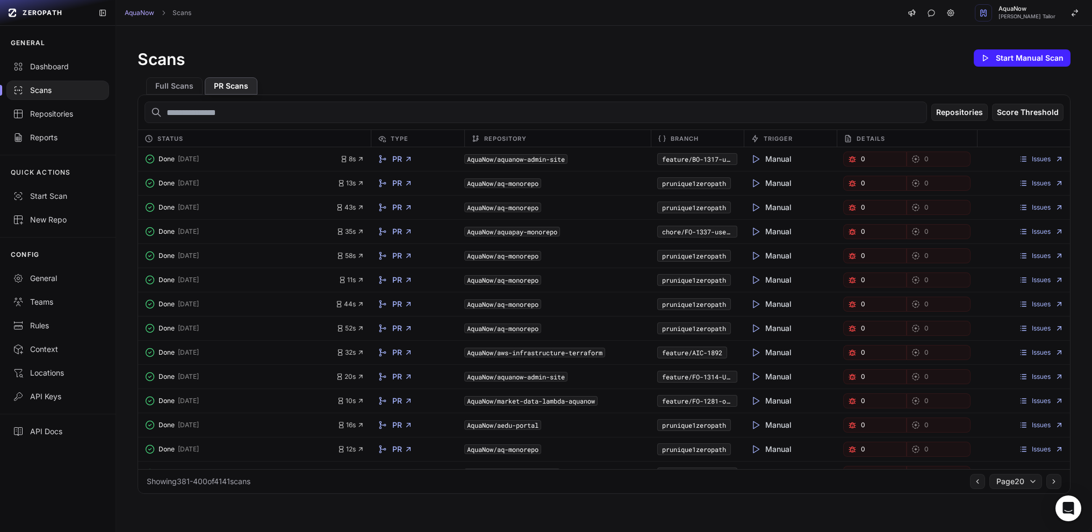
scroll to position [162, 0]
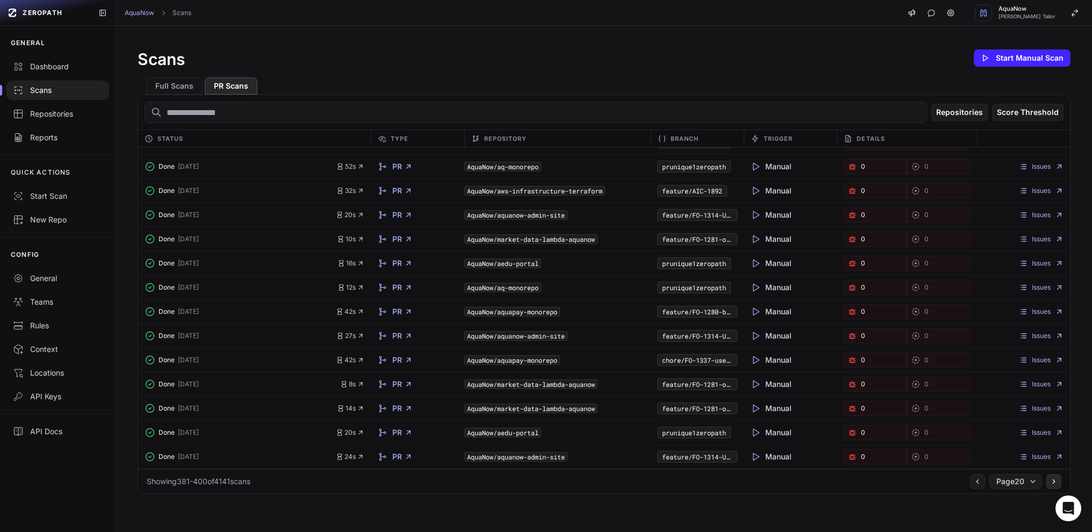
click at [1050, 482] on icon at bounding box center [1054, 481] width 8 height 9
click at [400, 169] on link "PR" at bounding box center [402, 166] width 20 height 11
click at [400, 336] on link "PR" at bounding box center [402, 335] width 20 height 11
click at [1050, 481] on icon at bounding box center [1054, 481] width 8 height 9
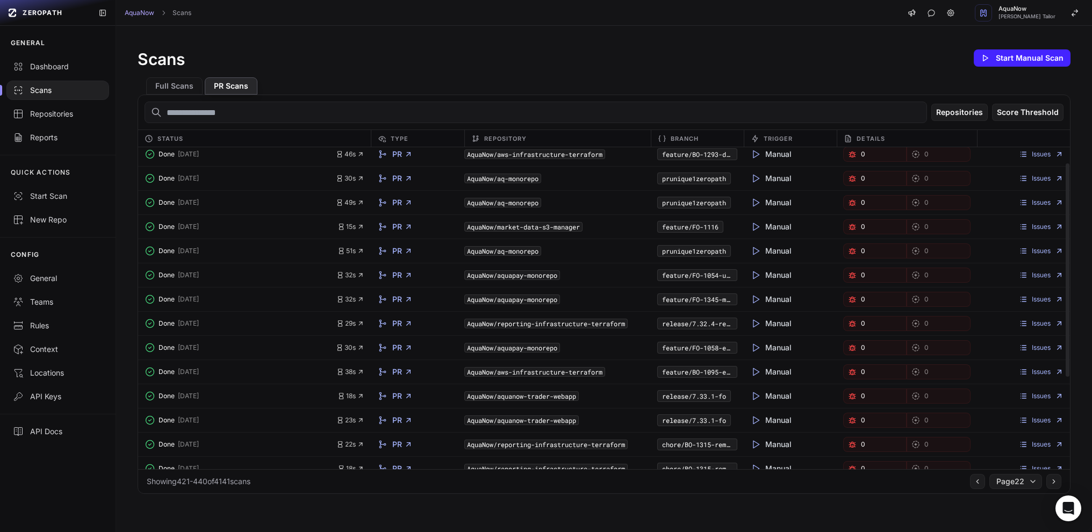
scroll to position [162, 0]
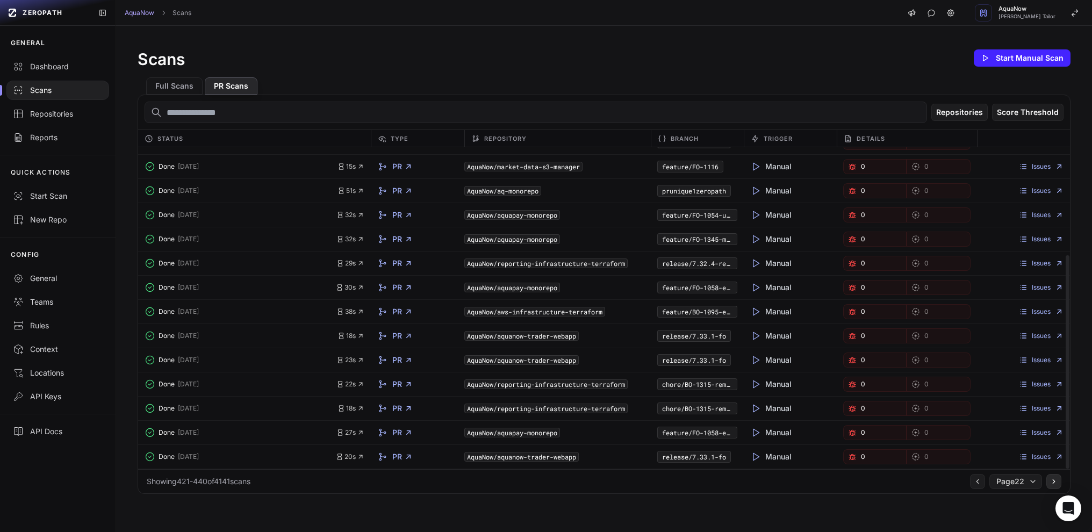
click at [1050, 483] on icon at bounding box center [1054, 481] width 8 height 9
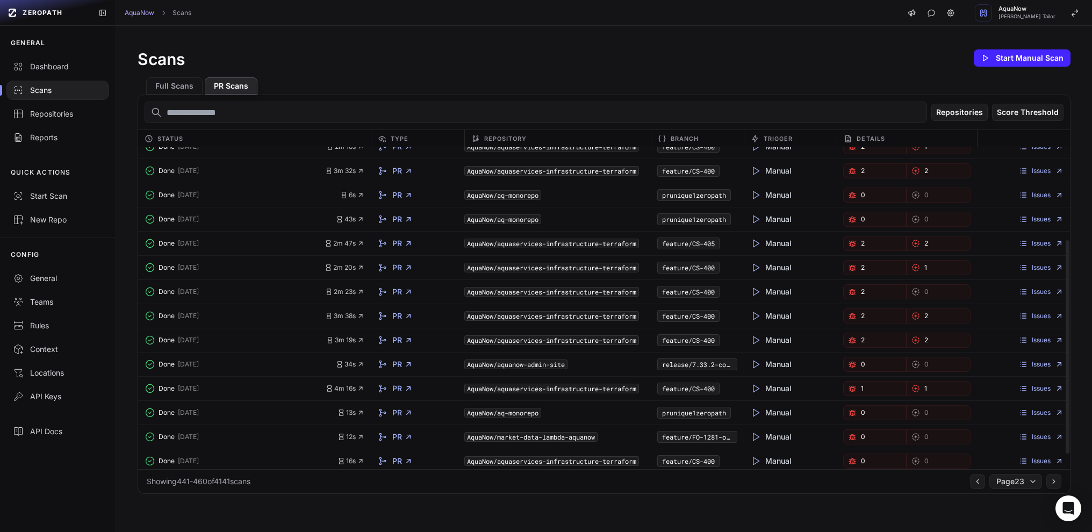
scroll to position [162, 0]
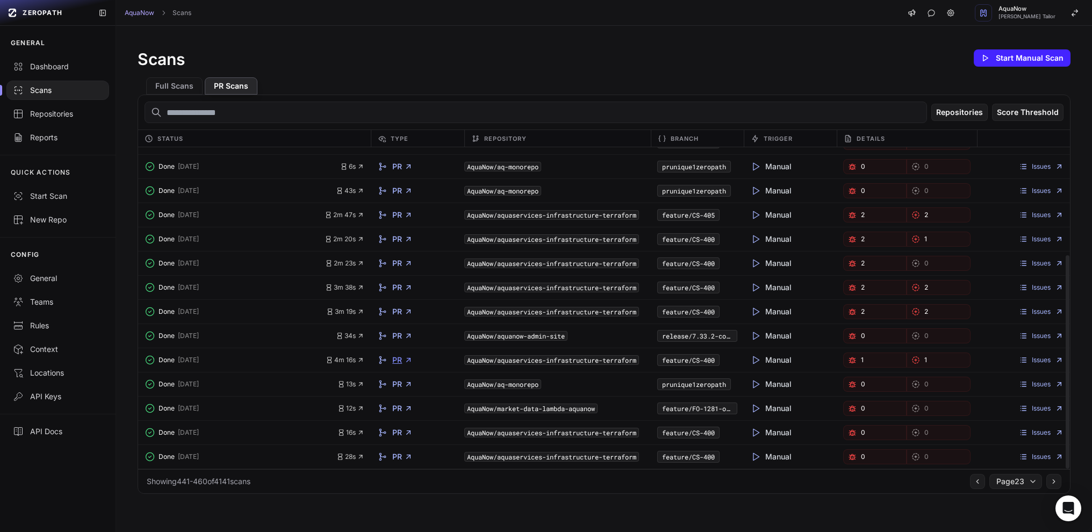
click at [398, 362] on link "PR" at bounding box center [402, 360] width 20 height 11
click at [399, 287] on link "PR" at bounding box center [402, 287] width 20 height 11
click at [1050, 480] on icon at bounding box center [1054, 481] width 8 height 9
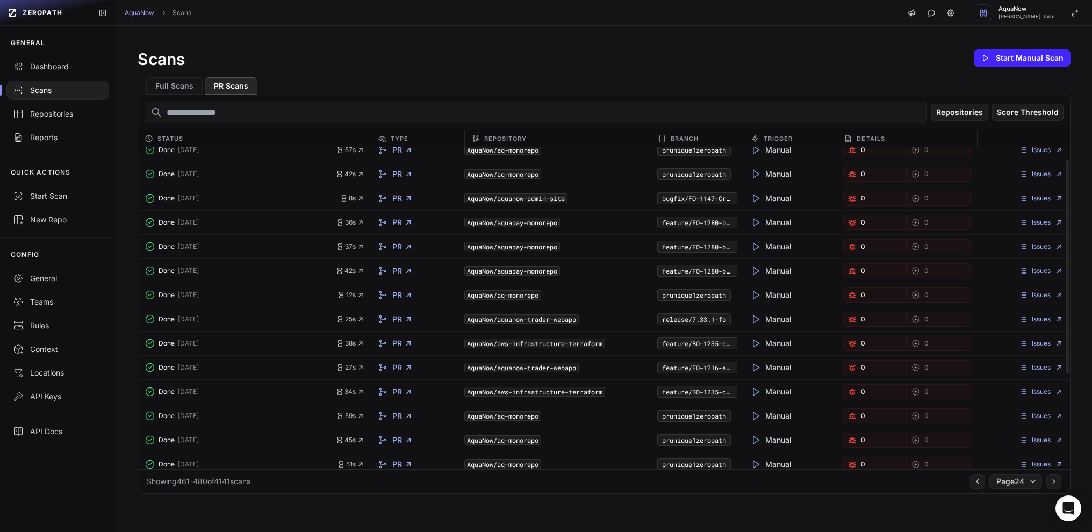
scroll to position [162, 0]
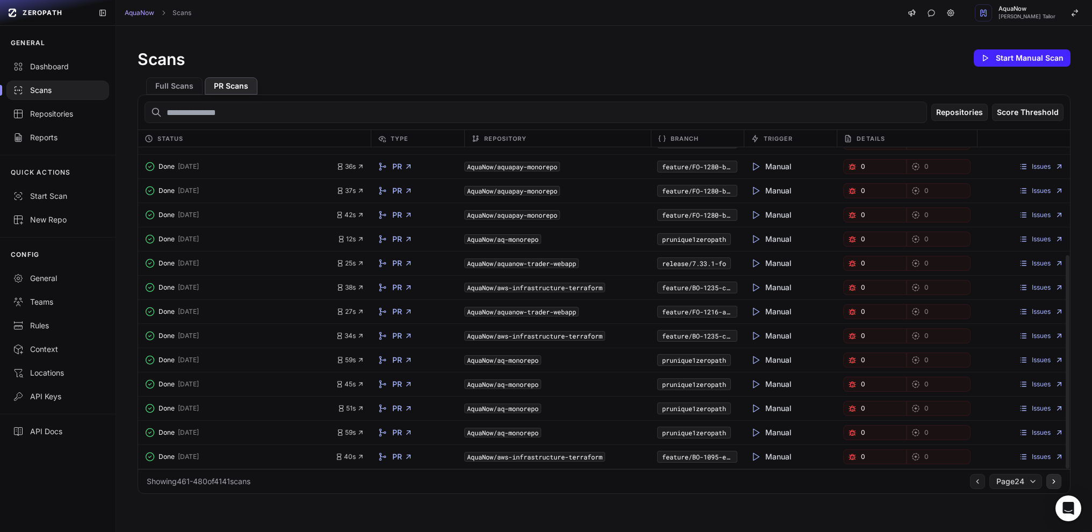
click at [1053, 481] on icon at bounding box center [1054, 482] width 2 height 4
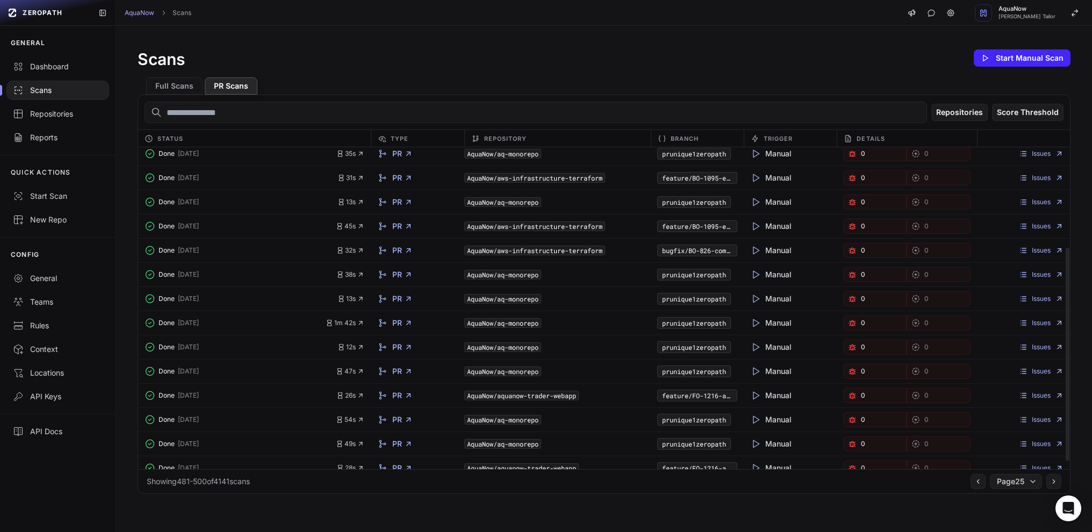
scroll to position [162, 0]
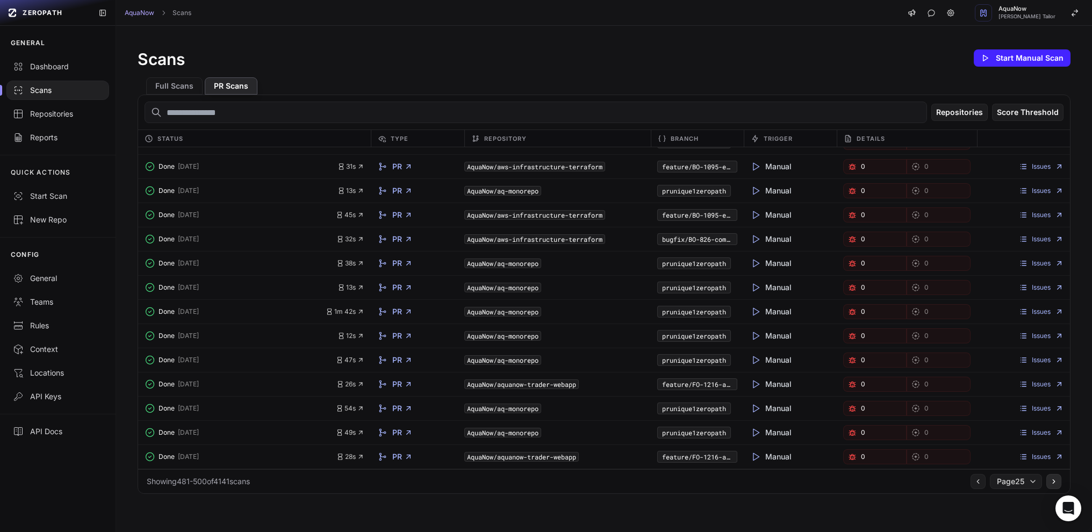
click at [1050, 484] on icon at bounding box center [1054, 481] width 8 height 9
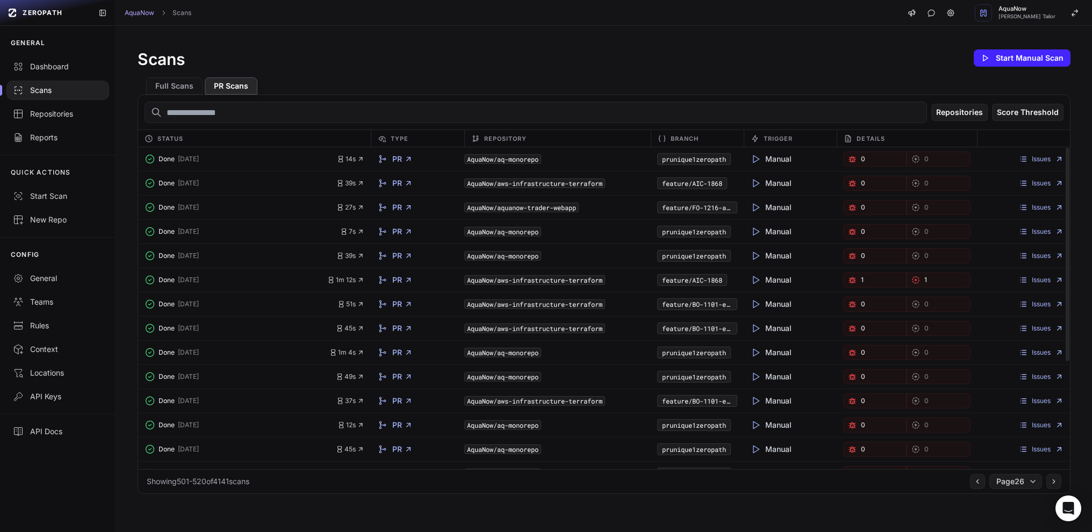
click at [398, 285] on div "PR" at bounding box center [417, 279] width 93 height 15
click at [400, 283] on link "PR" at bounding box center [402, 280] width 20 height 11
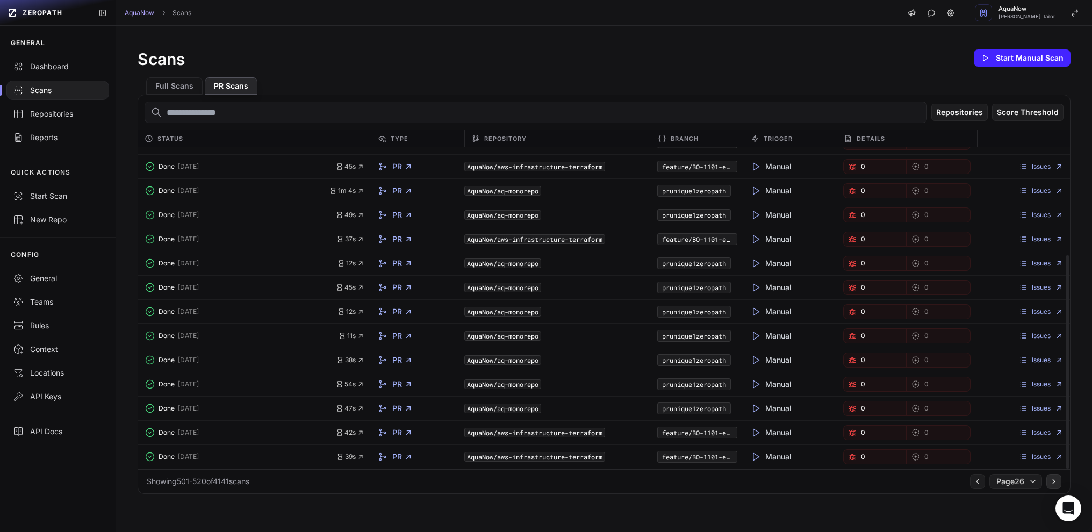
click at [1050, 482] on icon at bounding box center [1054, 481] width 8 height 9
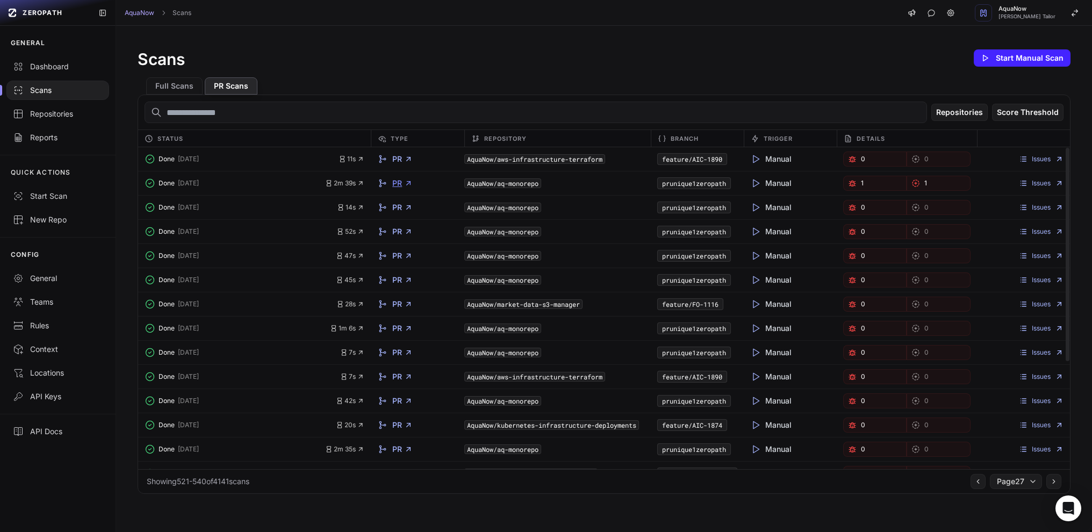
click at [404, 183] on icon at bounding box center [408, 183] width 9 height 9
click at [1044, 183] on link "Issues" at bounding box center [1041, 183] width 45 height 9
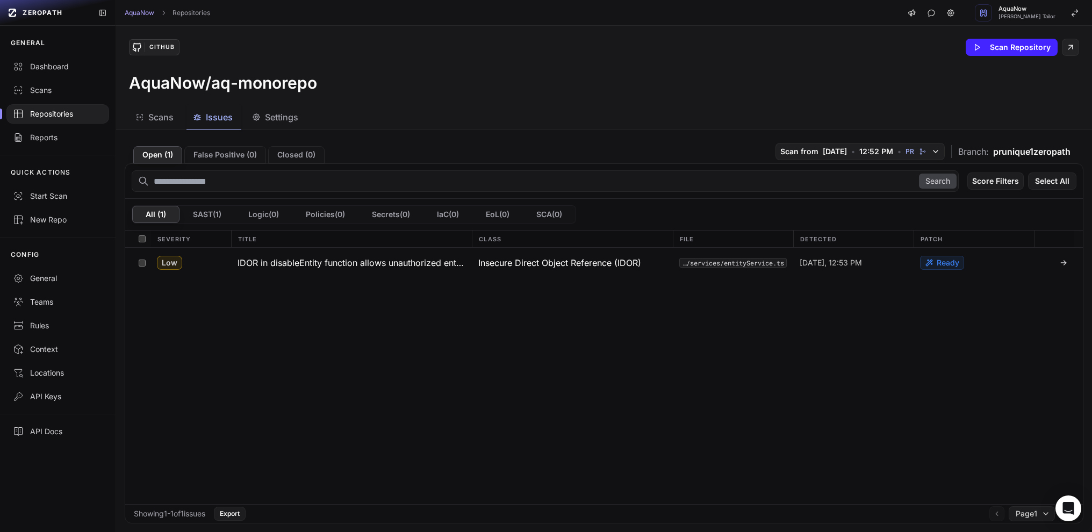
click at [279, 119] on span "Settings" at bounding box center [281, 117] width 33 height 13
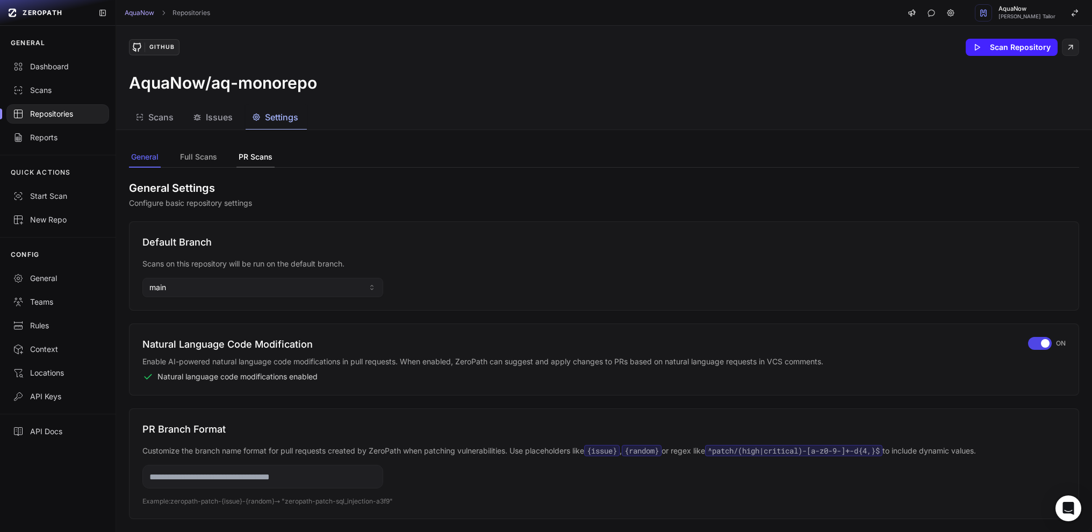
click at [249, 160] on button "PR Scans" at bounding box center [255, 157] width 38 height 20
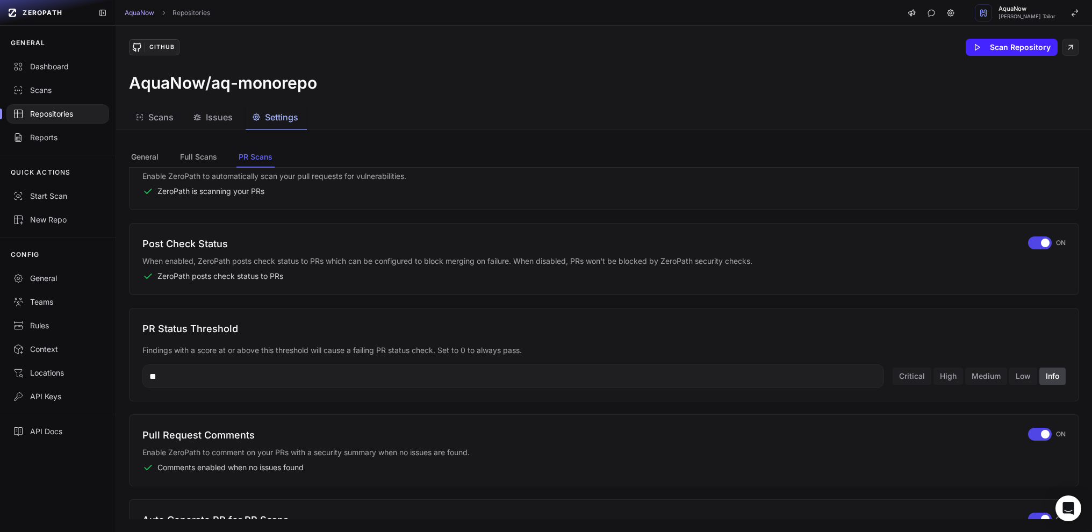
scroll to position [150, 0]
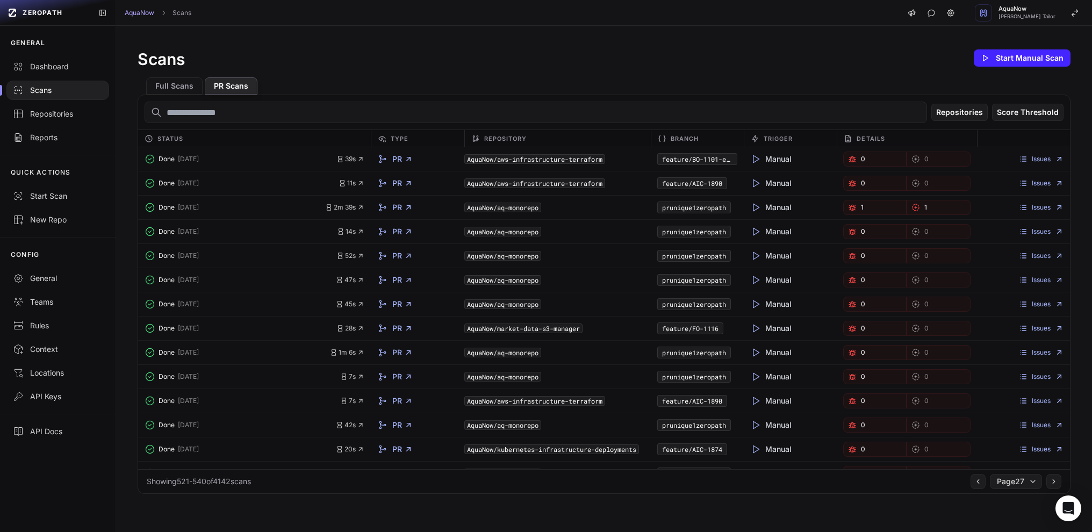
scroll to position [162, 0]
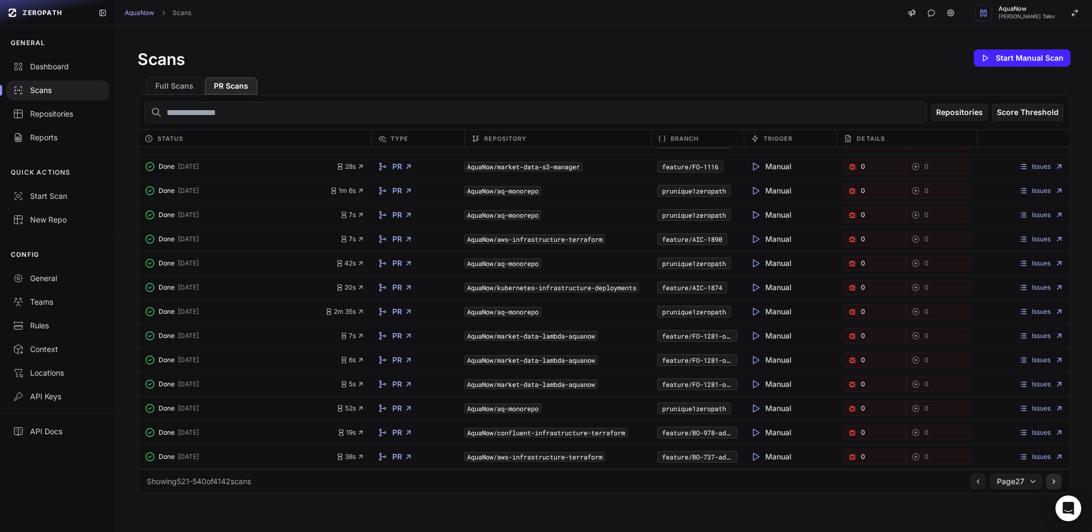
click at [1050, 480] on icon at bounding box center [1054, 481] width 8 height 9
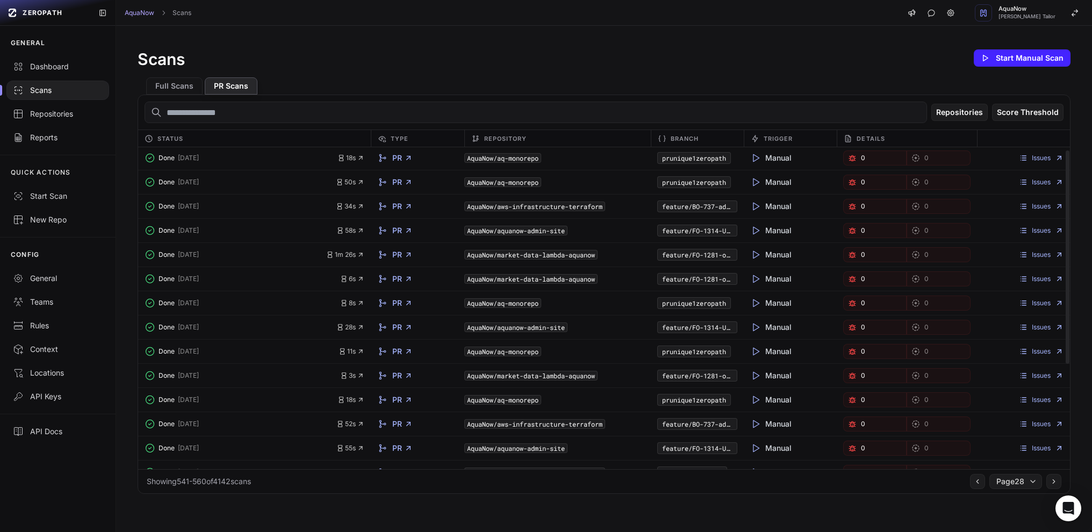
scroll to position [162, 0]
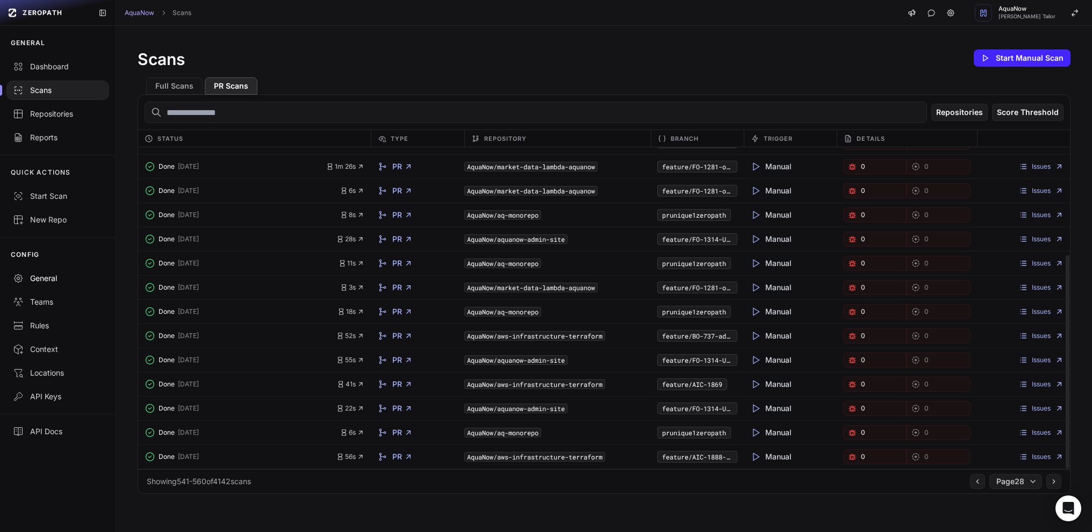
click at [55, 281] on div "General" at bounding box center [58, 278] width 90 height 11
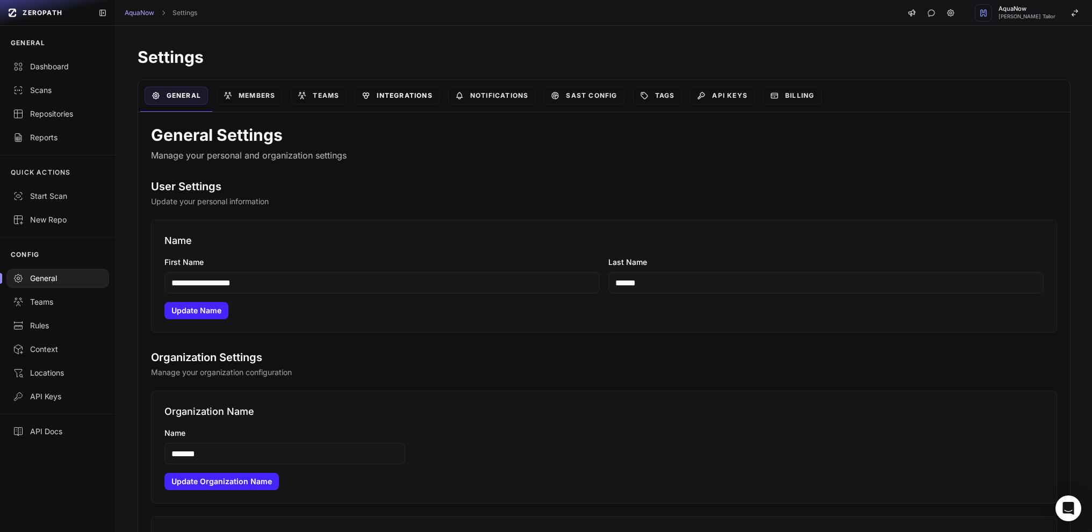
click at [379, 98] on link "Integrations" at bounding box center [397, 96] width 84 height 18
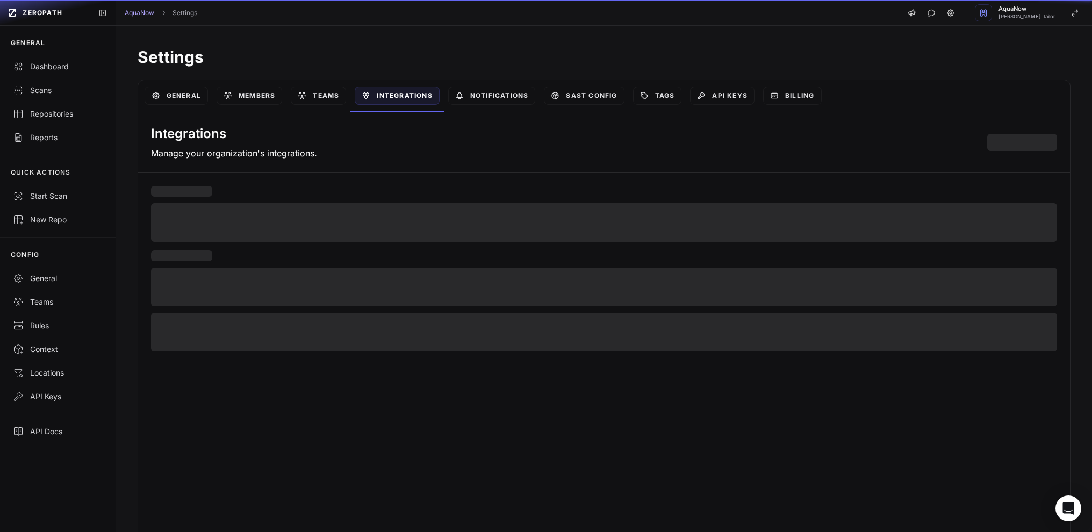
scroll to position [9, 0]
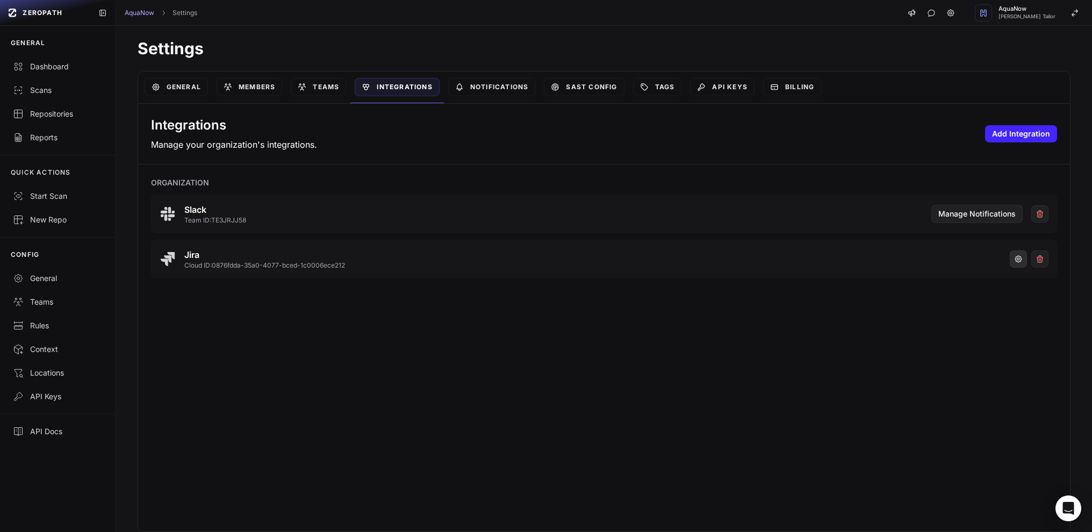
click at [1014, 259] on icon "button" at bounding box center [1018, 259] width 9 height 9
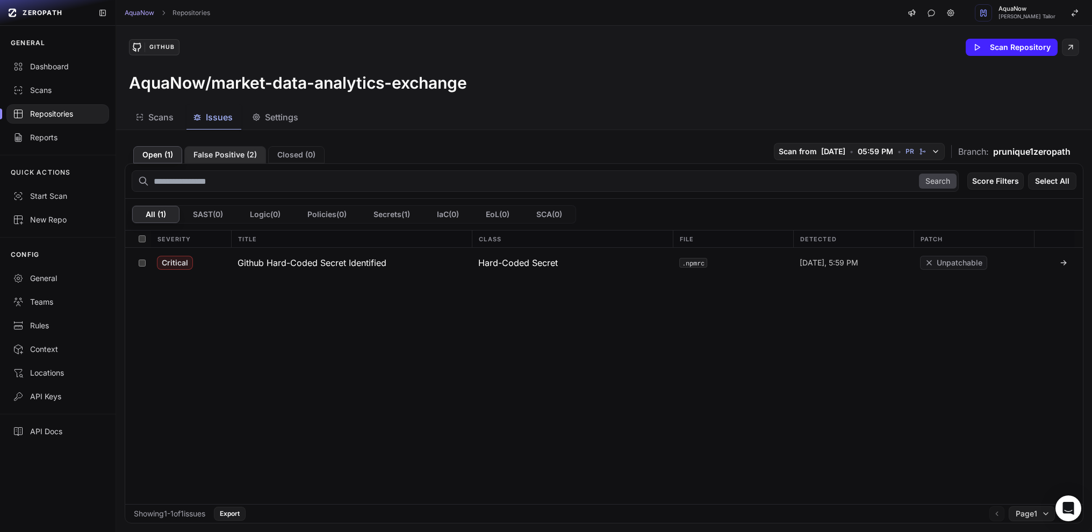
click at [206, 154] on button "False Positive ( 2 )" at bounding box center [225, 154] width 82 height 17
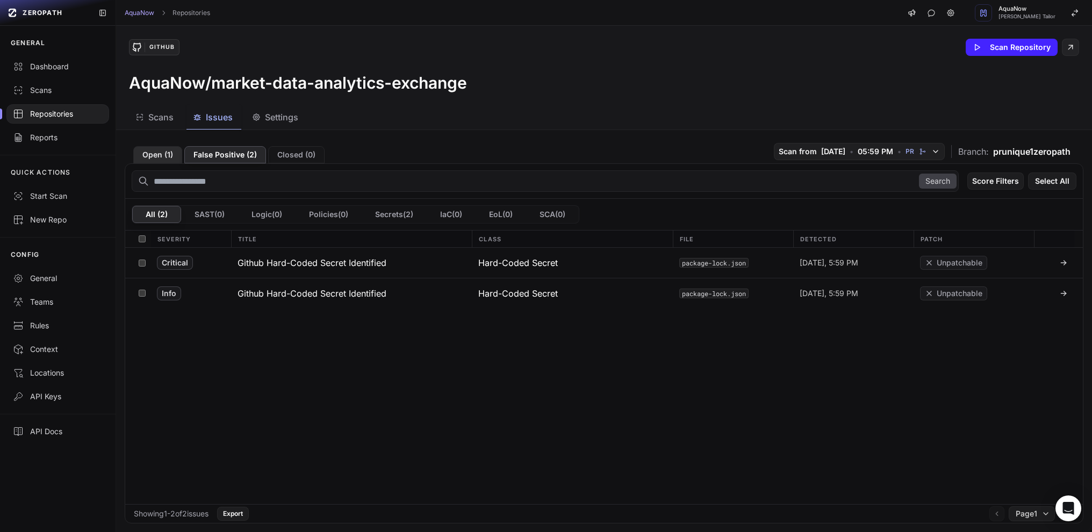
click at [156, 154] on button "Open ( 1 )" at bounding box center [157, 154] width 49 height 17
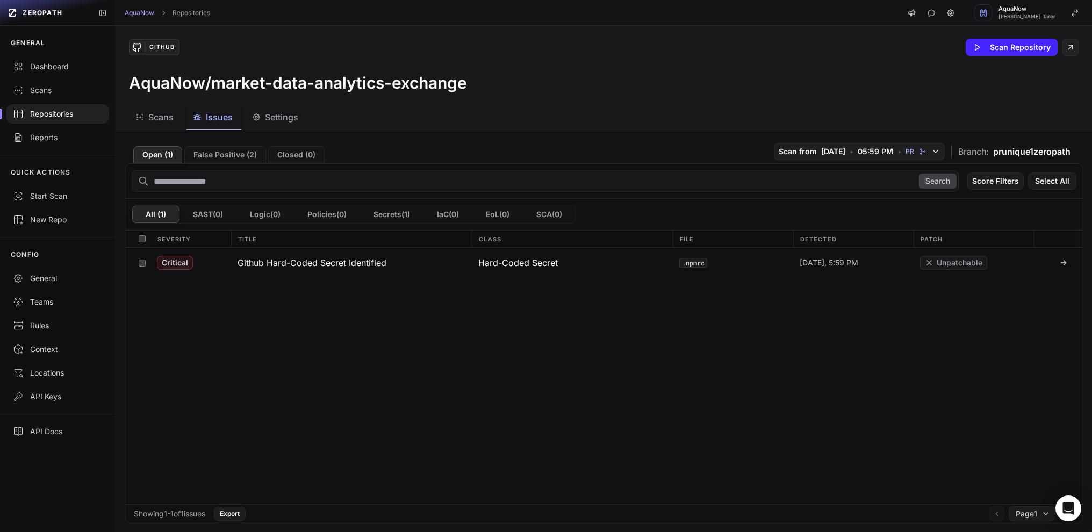
click at [185, 294] on div "Critical Github Hard-Coded Secret Identified Hard-Coded Secret .npmrc Monday, 5…" at bounding box center [604, 376] width 958 height 256
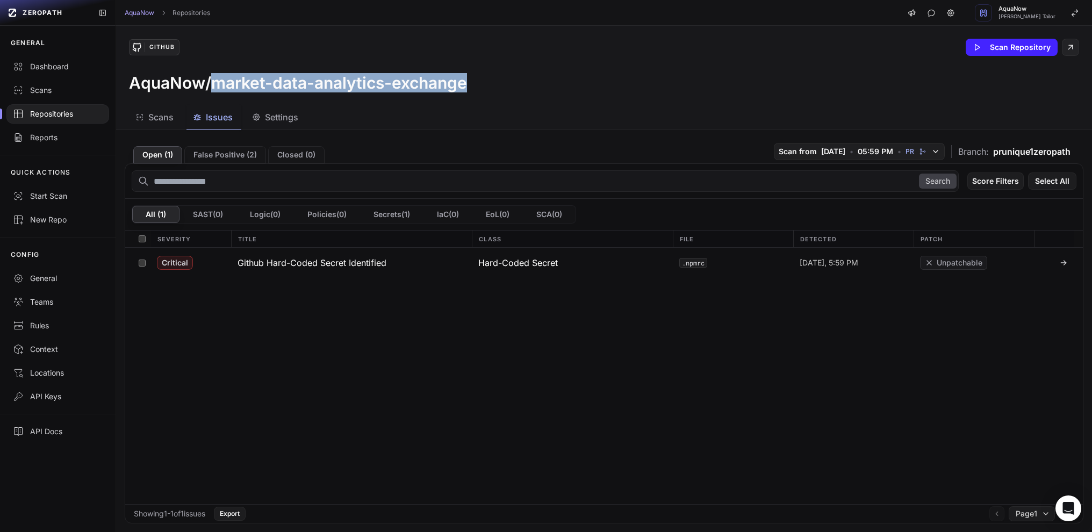
drag, startPoint x: 412, startPoint y: 81, endPoint x: 213, endPoint y: 83, distance: 198.3
click at [213, 83] on div "AquaNow/market-data-analytics-exchange" at bounding box center [604, 82] width 950 height 19
copy h3 "market-data-analytics-exchange"
click at [157, 120] on span "Scans" at bounding box center [160, 117] width 25 height 13
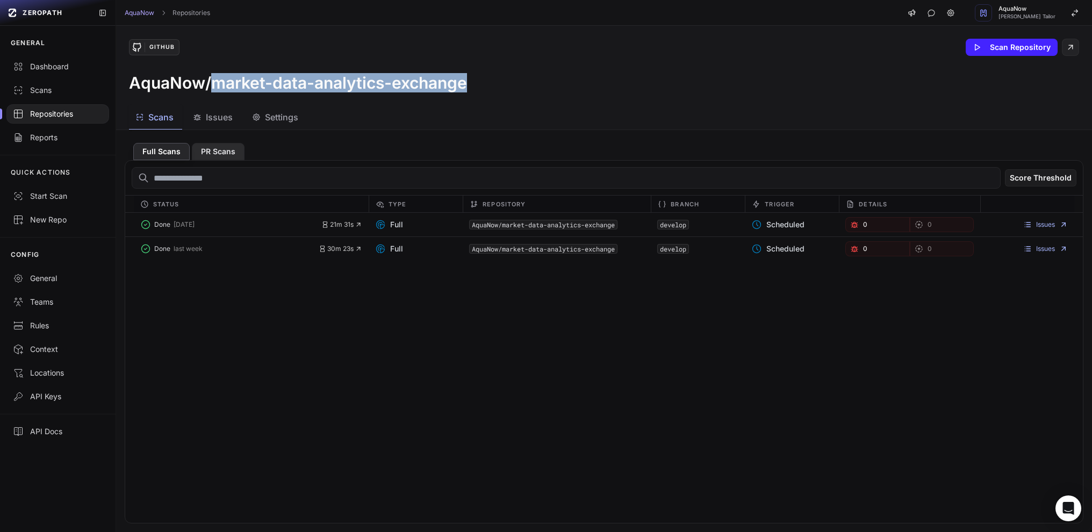
click at [222, 156] on button "PR Scans" at bounding box center [218, 151] width 53 height 17
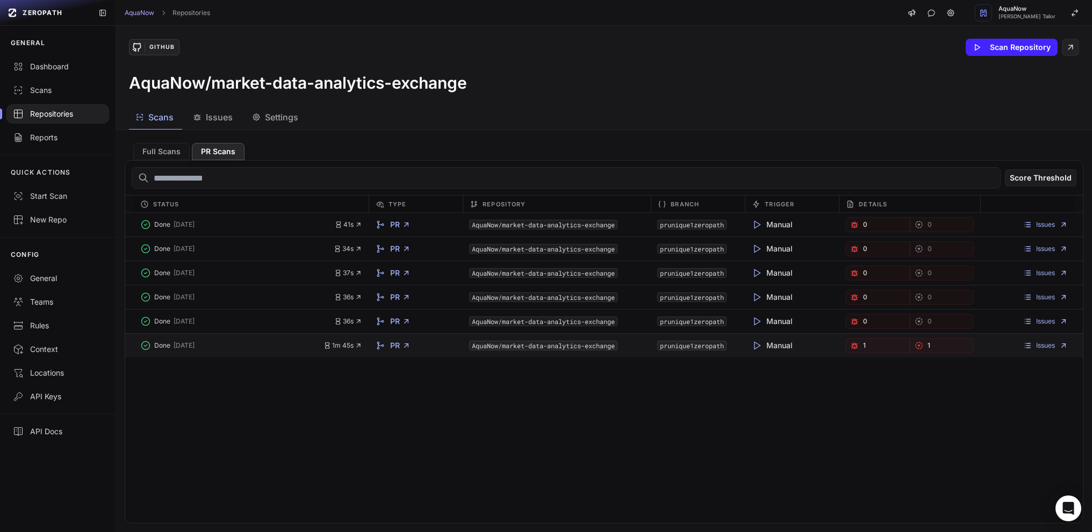
click at [810, 346] on div "Manual" at bounding box center [792, 345] width 94 height 15
click at [300, 340] on button "Done 2 days ago" at bounding box center [232, 345] width 184 height 15
click at [297, 344] on button "Done 2 days ago" at bounding box center [232, 345] width 184 height 15
click at [393, 347] on link "PR" at bounding box center [400, 345] width 20 height 11
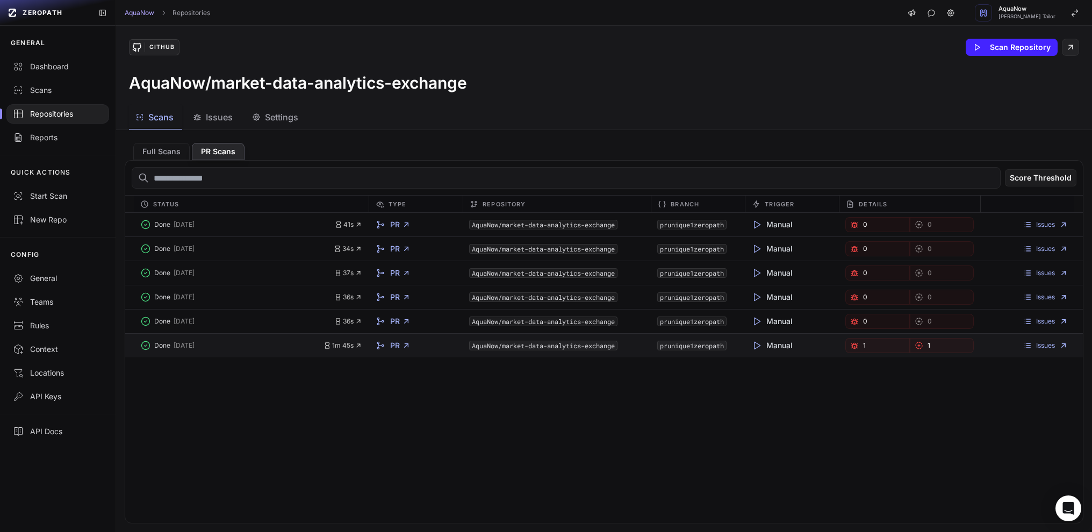
click at [430, 343] on div "PR" at bounding box center [416, 345] width 94 height 15
click at [558, 127] on div "Scans Issues Settings" at bounding box center [591, 117] width 950 height 24
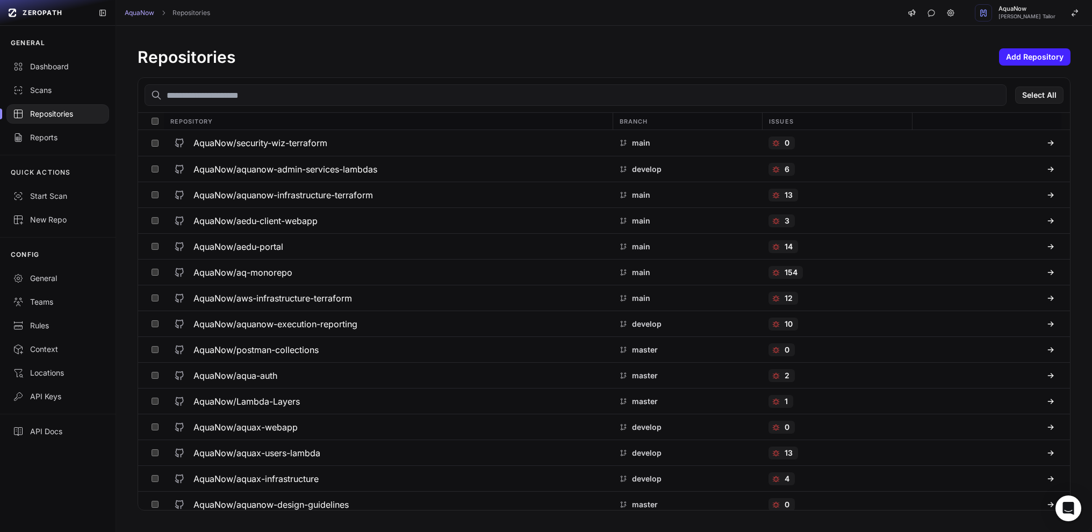
click at [322, 96] on input "text" at bounding box center [576, 94] width 862 height 21
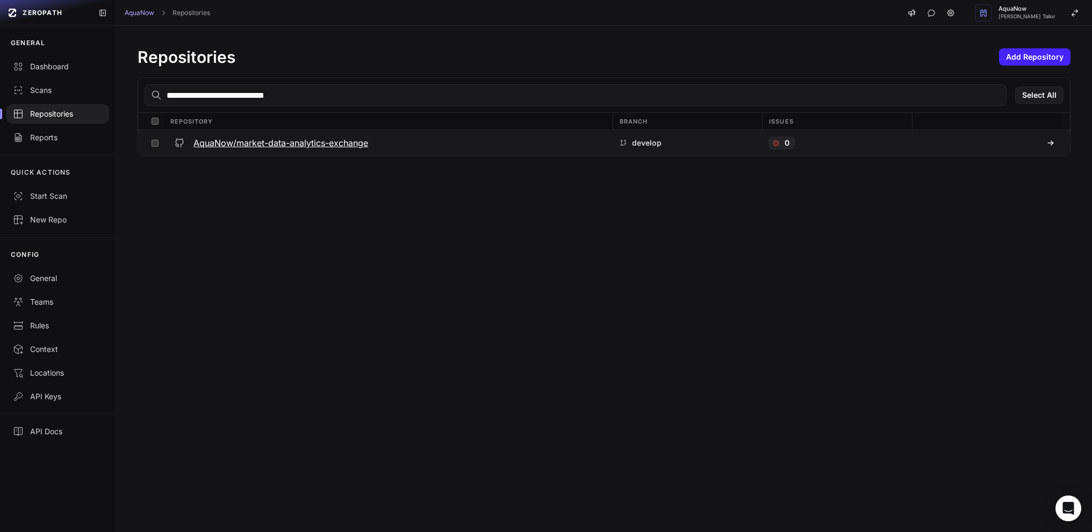
type input "**********"
click at [1050, 98] on icon "button" at bounding box center [1054, 95] width 9 height 9
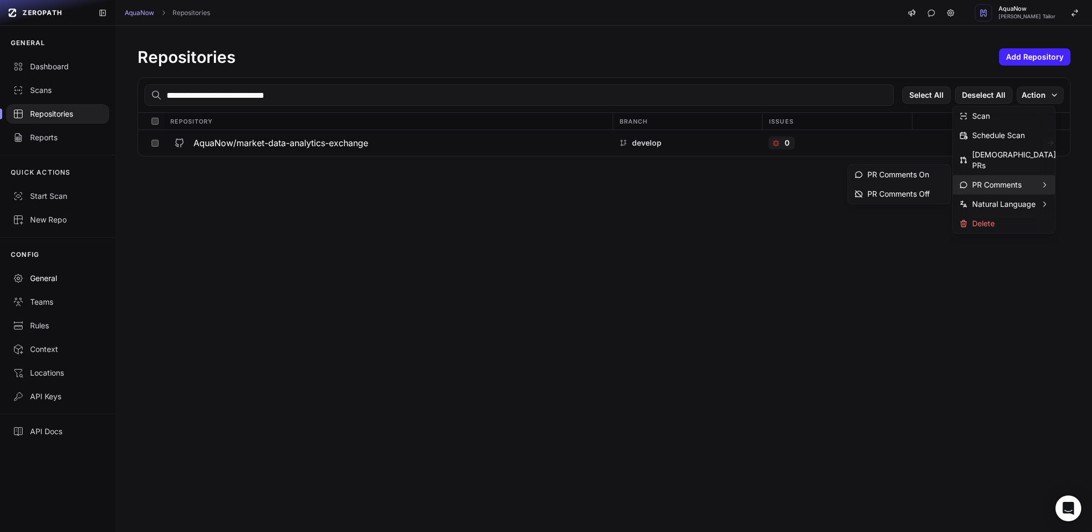
click at [38, 280] on div "General" at bounding box center [58, 278] width 90 height 11
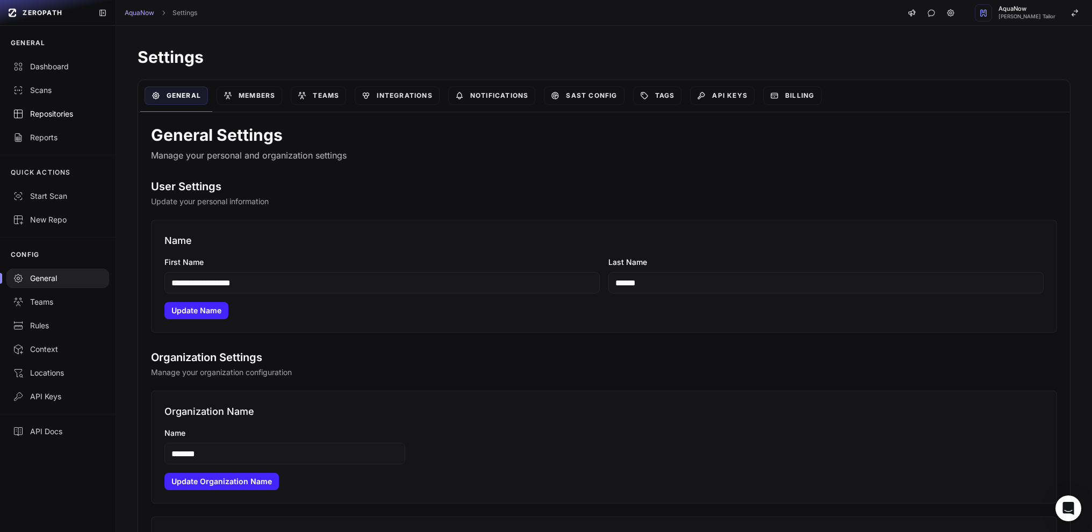
click at [64, 118] on div "Repositories" at bounding box center [58, 114] width 90 height 11
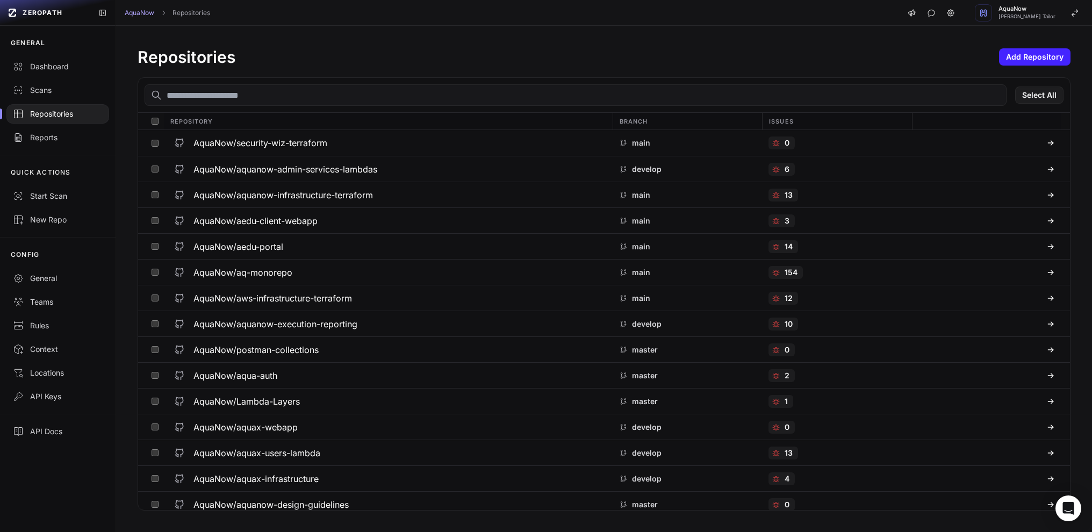
click at [316, 98] on input "text" at bounding box center [576, 94] width 862 height 21
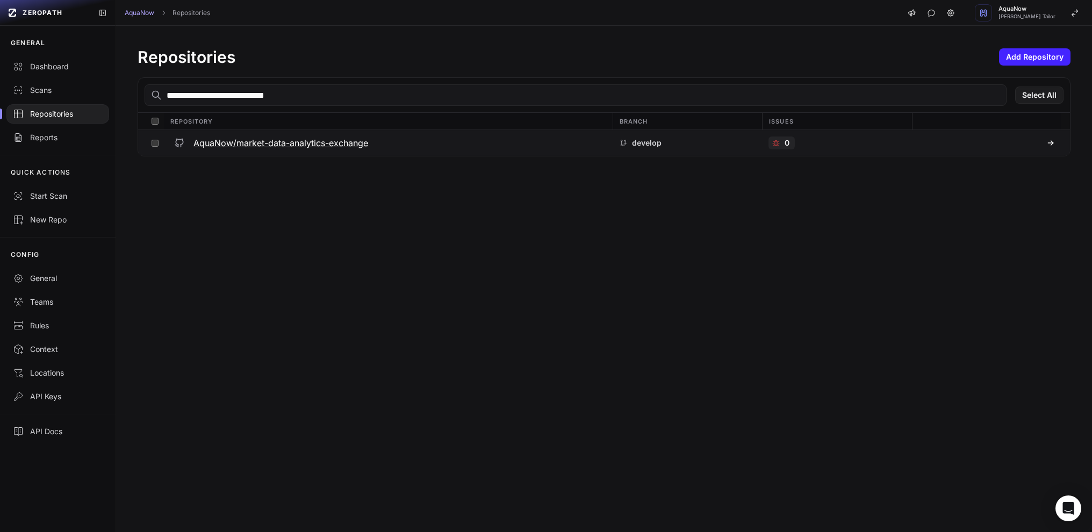
type input "**********"
click at [368, 148] on h3 "AquaNow/market-data-analytics-exchange" at bounding box center [280, 142] width 175 height 13
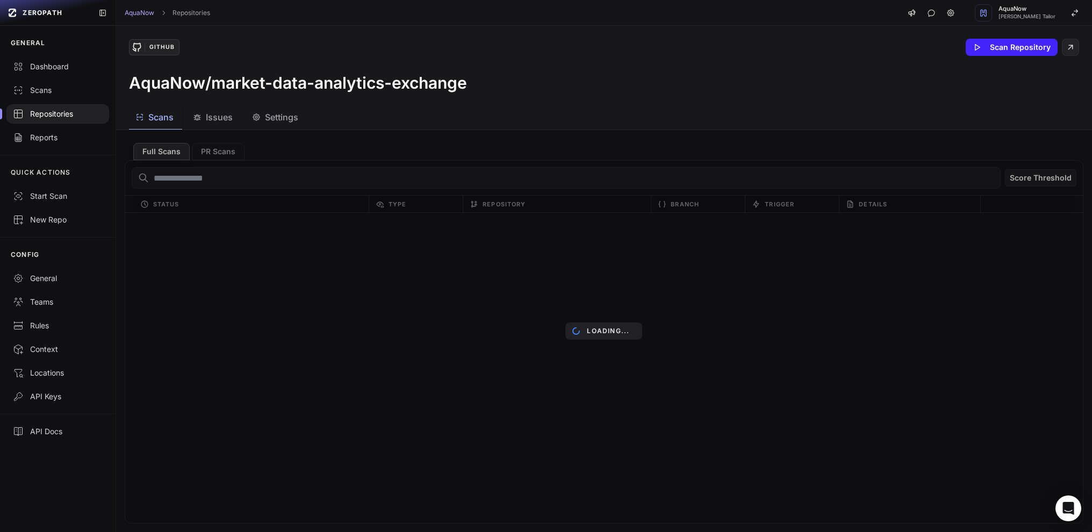
click at [224, 118] on span "Issues" at bounding box center [219, 117] width 27 height 13
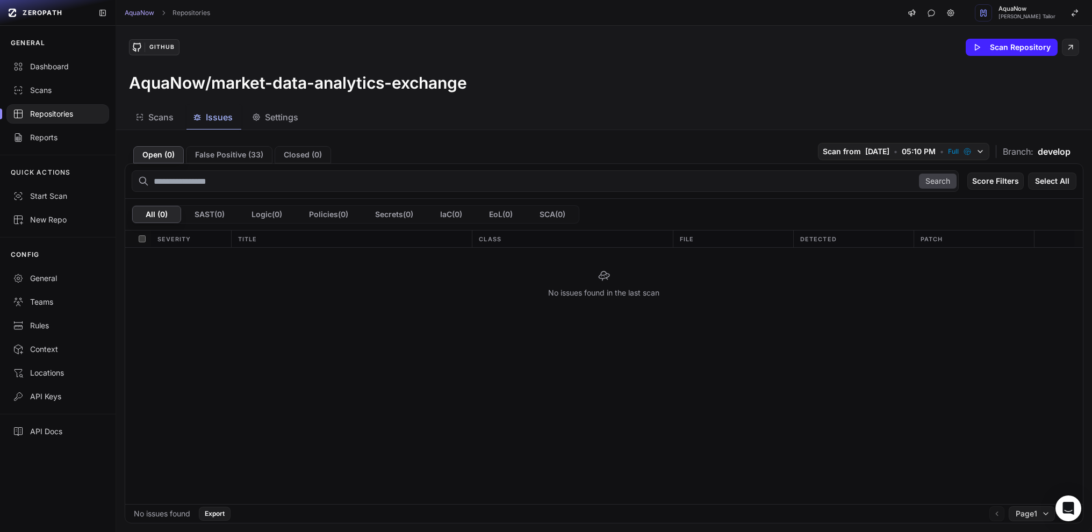
click at [283, 120] on span "Settings" at bounding box center [281, 117] width 33 height 13
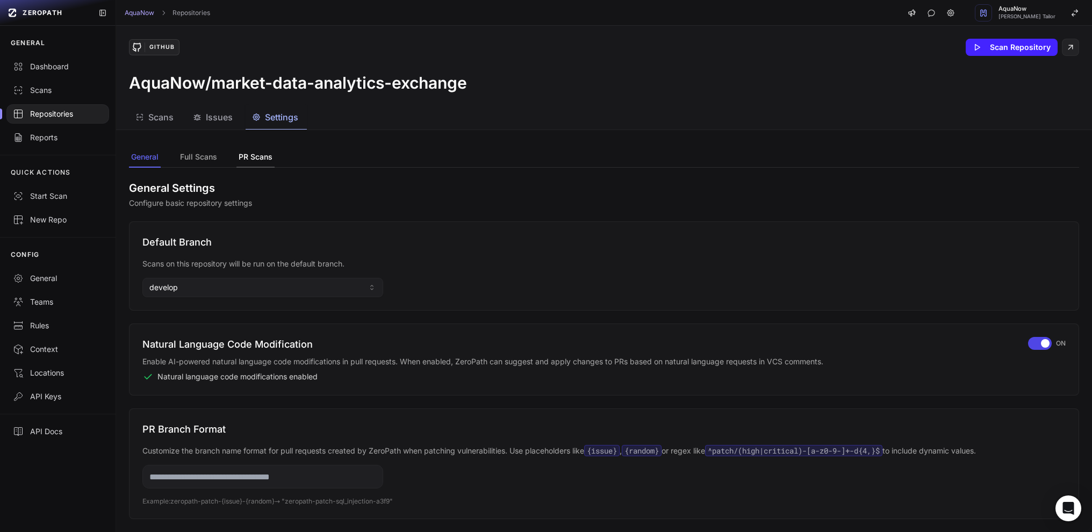
click at [248, 162] on button "PR Scans" at bounding box center [255, 157] width 38 height 20
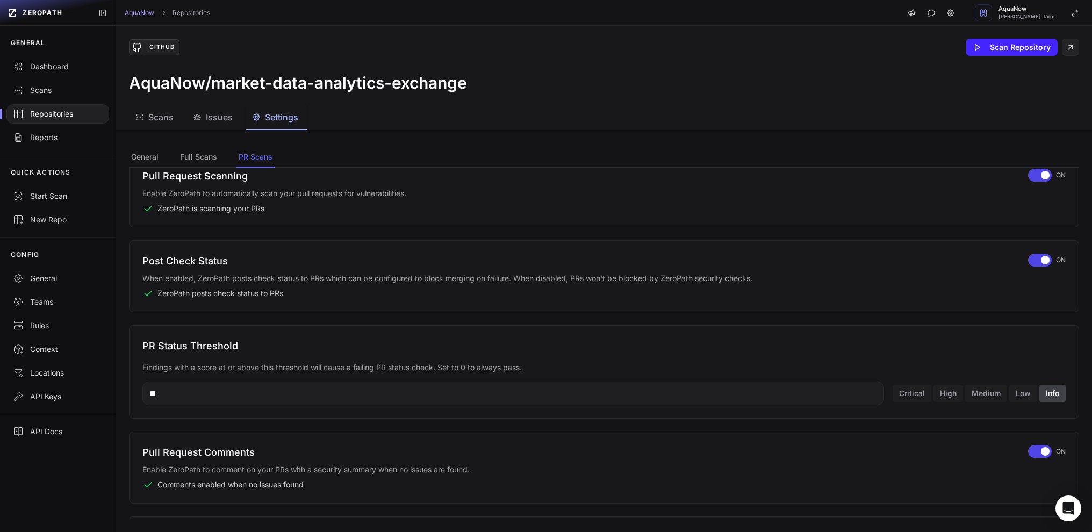
scroll to position [66, 0]
